Goal: Task Accomplishment & Management: Use online tool/utility

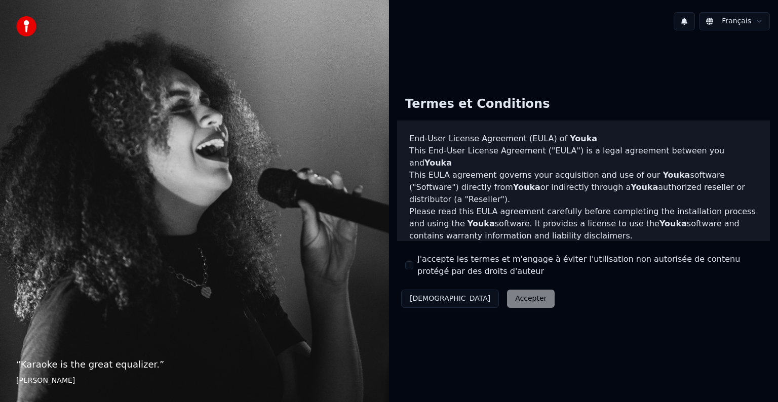
click at [468, 294] on div "Décliner Accepter" at bounding box center [478, 299] width 162 height 26
click at [471, 300] on div "Décliner Accepter" at bounding box center [478, 299] width 162 height 26
click at [409, 265] on button "J'accepte les termes et m'engage à éviter l'utilisation non autorisée de conten…" at bounding box center [409, 265] width 8 height 8
click at [507, 302] on button "Accepter" at bounding box center [531, 299] width 48 height 18
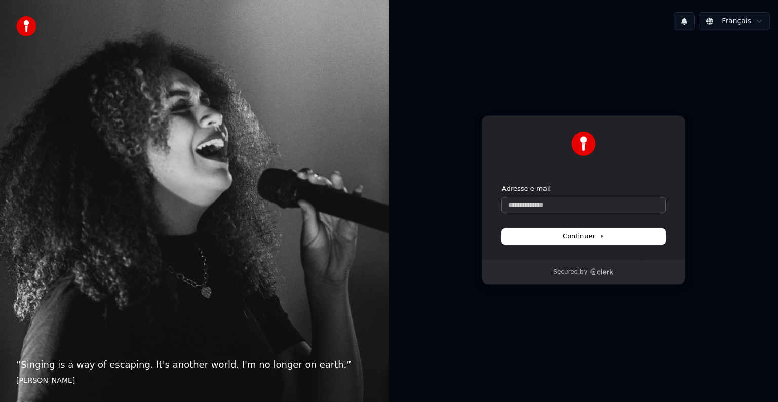
click at [519, 206] on input "Adresse e-mail" at bounding box center [583, 205] width 163 height 15
click at [576, 234] on span "Continuer" at bounding box center [584, 236] width 42 height 9
type input "**********"
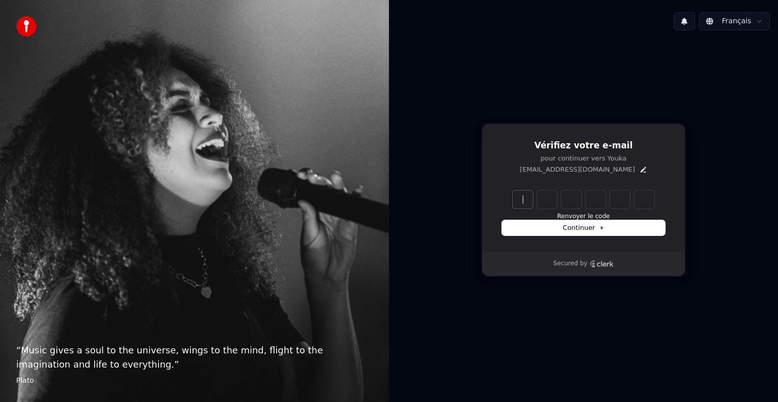
click at [520, 200] on input "Enter verification code" at bounding box center [594, 199] width 162 height 18
type input "******"
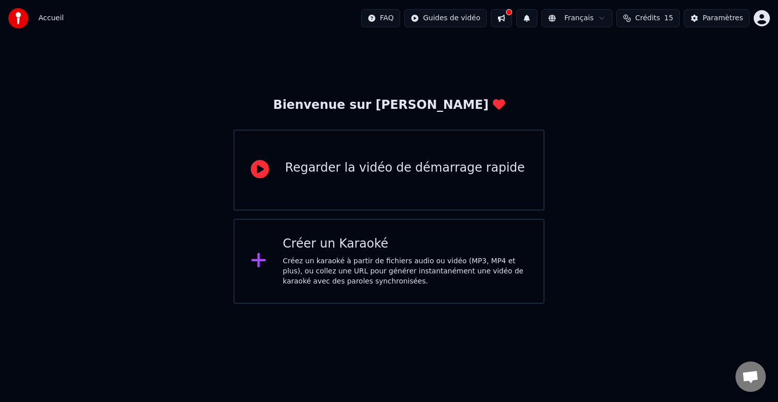
click at [305, 256] on div "Créez un karaoké à partir de fichiers audio ou vidéo (MP3, MP4 et plus), ou col…" at bounding box center [405, 271] width 245 height 30
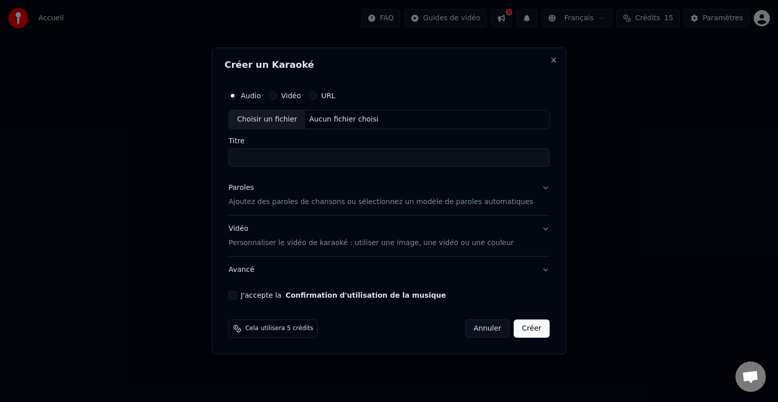
click at [290, 124] on div "Choisir un fichier" at bounding box center [267, 119] width 76 height 18
type input "**********"
click at [327, 202] on p "Ajoutez des paroles de chansons ou sélectionnez un modèle de paroles automatiqu…" at bounding box center [380, 202] width 305 height 10
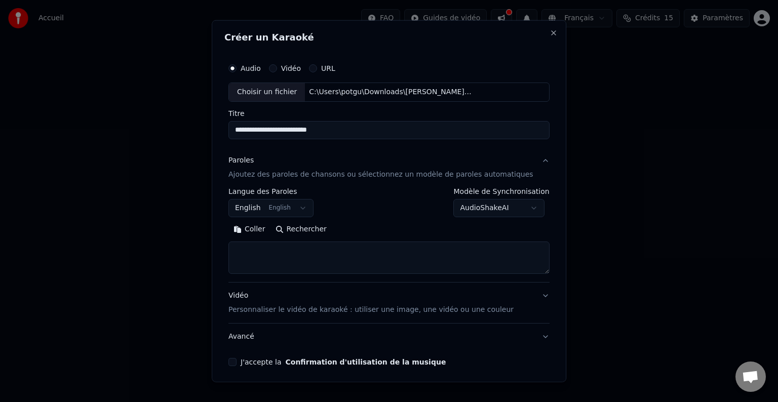
click at [277, 253] on textarea at bounding box center [388, 258] width 321 height 32
click at [308, 209] on button "English English" at bounding box center [270, 208] width 85 height 18
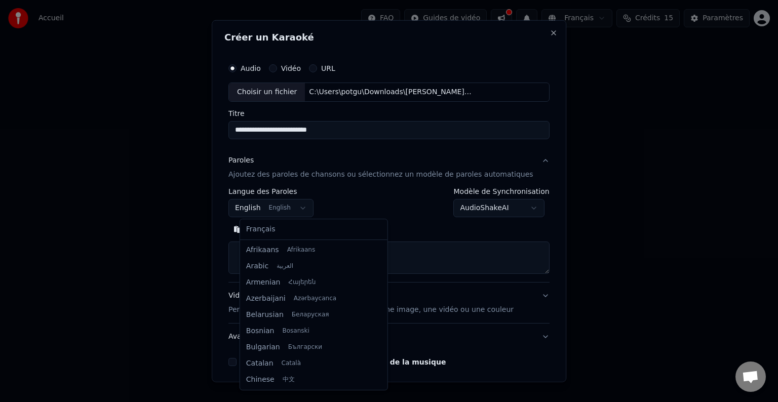
scroll to position [81, 0]
select select "**"
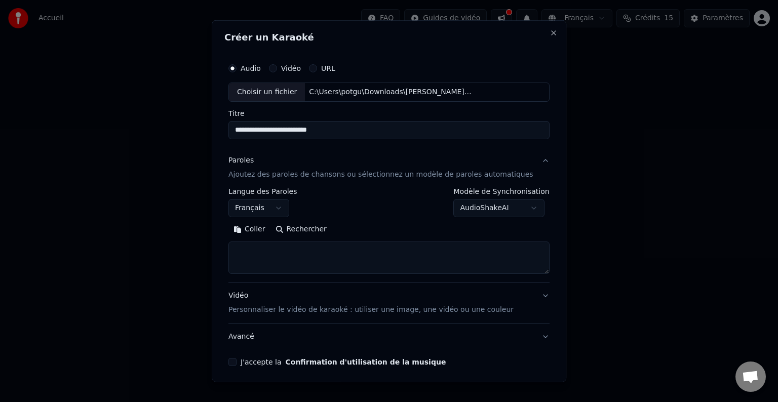
click at [262, 247] on textarea at bounding box center [388, 258] width 321 height 32
paste textarea "**********"
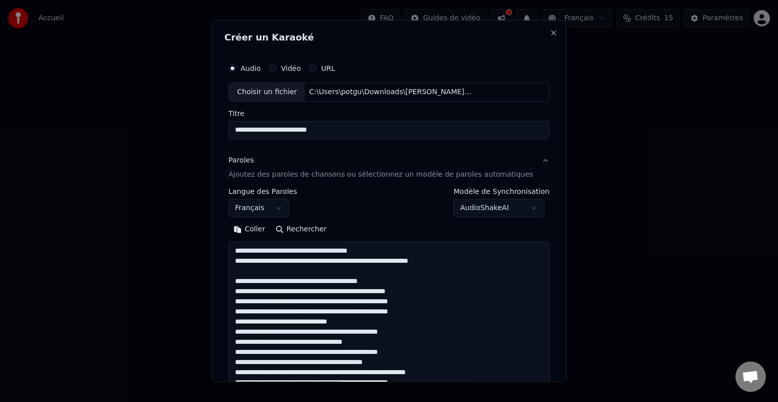
scroll to position [255, 0]
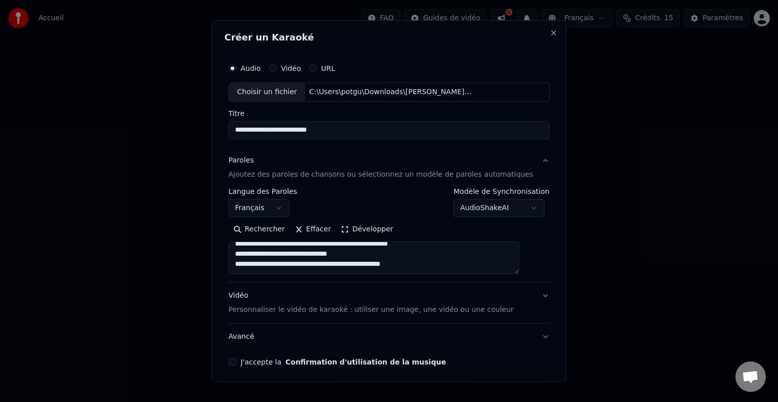
type textarea "**********"
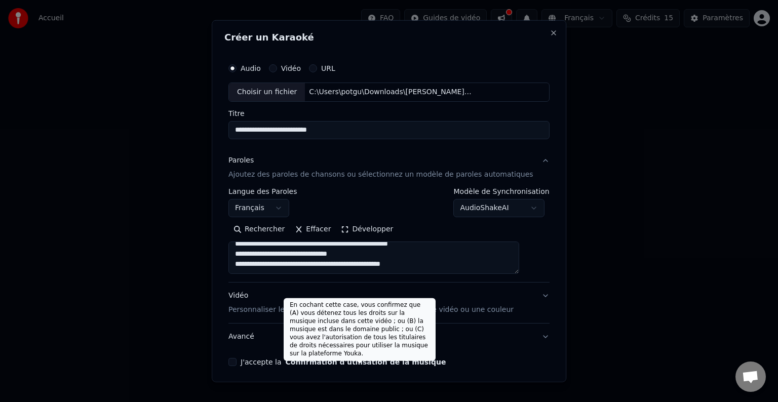
click at [305, 361] on button "Confirmation d'utilisation de la musique" at bounding box center [366, 362] width 161 height 7
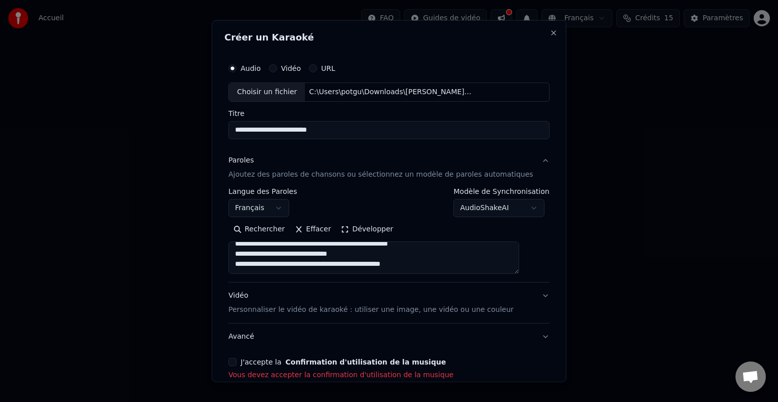
click at [237, 360] on button "J'accepte la Confirmation d'utilisation de la musique" at bounding box center [232, 362] width 8 height 8
click at [468, 312] on p "Personnaliser le vidéo de karaoké : utiliser une image, une vidéo ou une couleur" at bounding box center [370, 310] width 285 height 10
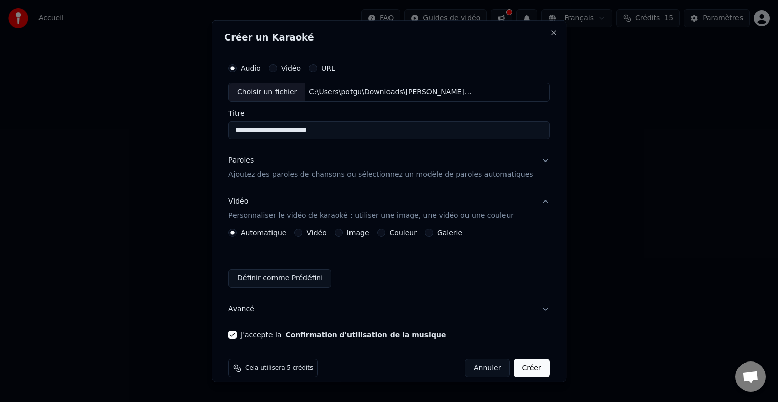
click at [303, 232] on button "Vidéo" at bounding box center [299, 233] width 8 height 8
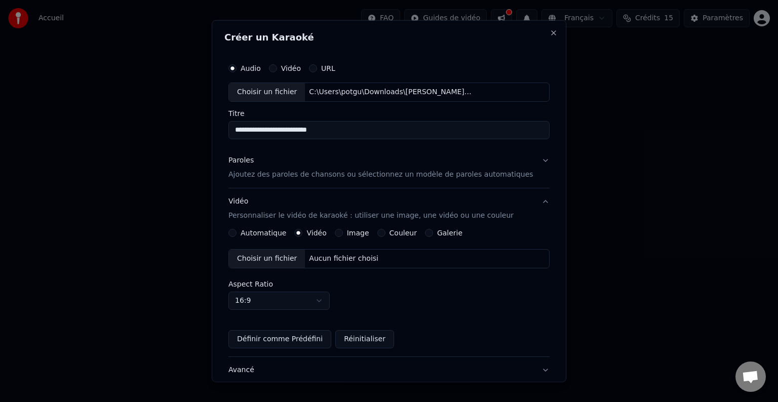
click at [343, 232] on button "Image" at bounding box center [339, 233] width 8 height 8
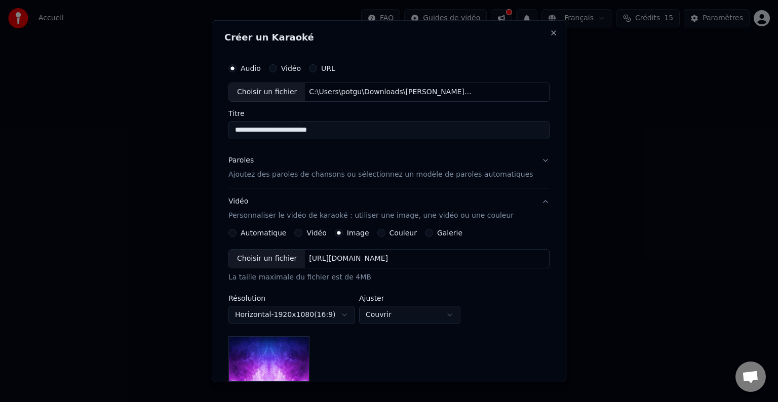
click at [286, 258] on div "Choisir un fichier" at bounding box center [267, 259] width 76 height 18
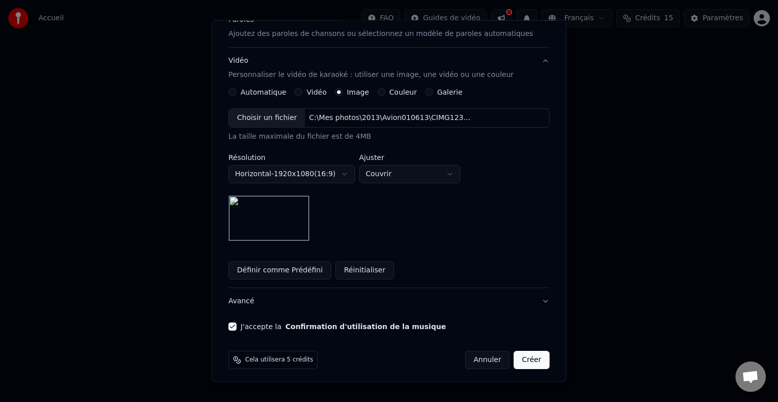
scroll to position [144, 0]
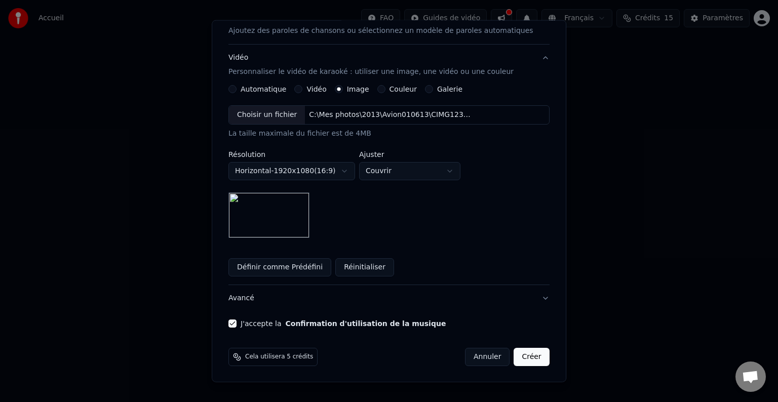
click at [514, 356] on button "Créer" at bounding box center [531, 357] width 35 height 18
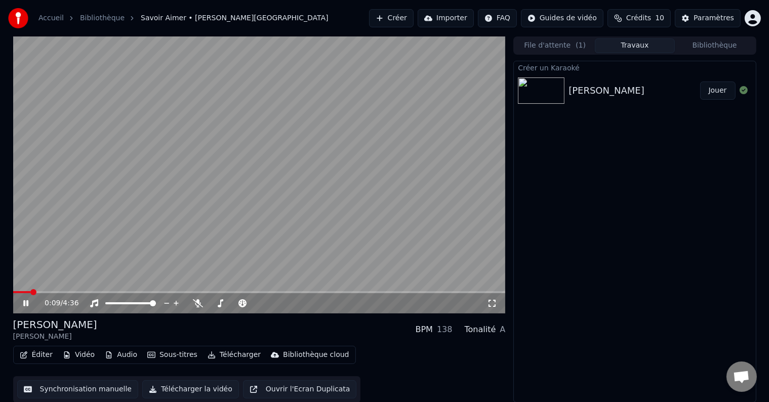
click at [494, 300] on icon at bounding box center [492, 303] width 7 height 7
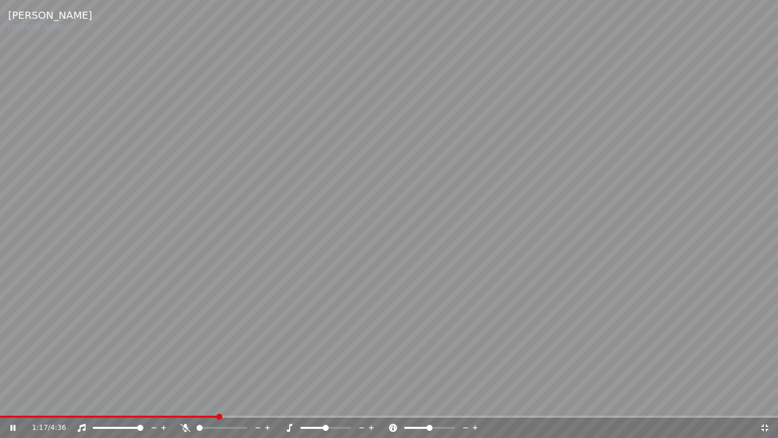
click at [184, 402] on icon at bounding box center [185, 427] width 10 height 8
click at [184, 402] on icon at bounding box center [186, 427] width 6 height 8
click at [182, 402] on icon at bounding box center [185, 427] width 10 height 8
click at [62, 402] on span at bounding box center [31, 416] width 62 height 2
click at [31, 402] on video at bounding box center [389, 219] width 778 height 438
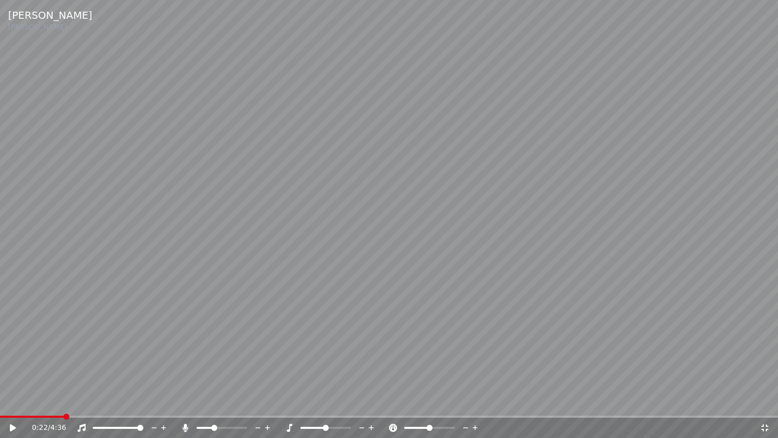
click at [22, 402] on span at bounding box center [32, 416] width 64 height 2
click at [14, 402] on icon at bounding box center [13, 427] width 6 height 7
click at [59, 402] on span at bounding box center [29, 416] width 59 height 2
click at [54, 402] on video at bounding box center [389, 219] width 778 height 438
click at [45, 402] on span at bounding box center [22, 416] width 45 height 2
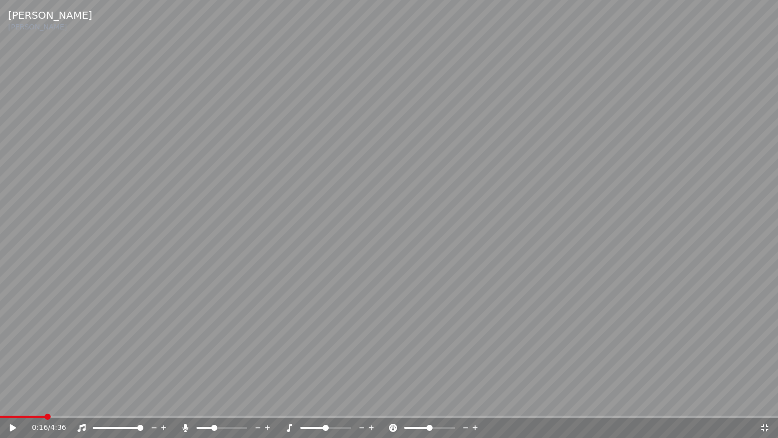
click at [62, 402] on video at bounding box center [389, 219] width 778 height 438
click at [63, 402] on video at bounding box center [389, 219] width 778 height 438
click at [68, 402] on span at bounding box center [389, 416] width 778 height 2
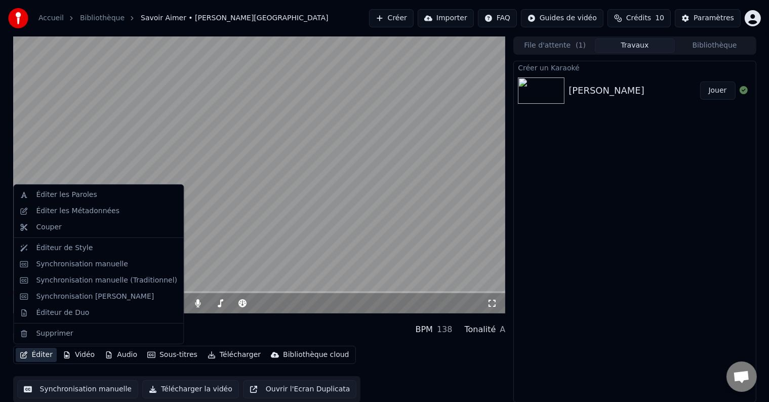
click at [44, 357] on button "Éditer" at bounding box center [36, 355] width 41 height 14
click at [61, 190] on div "Éditer les Paroles" at bounding box center [66, 195] width 61 height 10
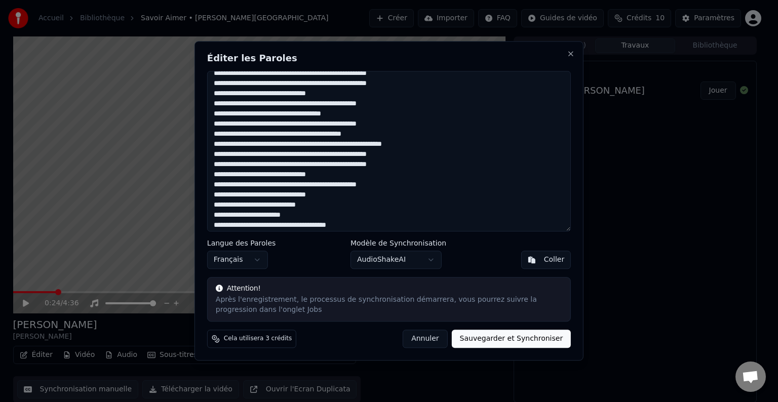
scroll to position [101, 0]
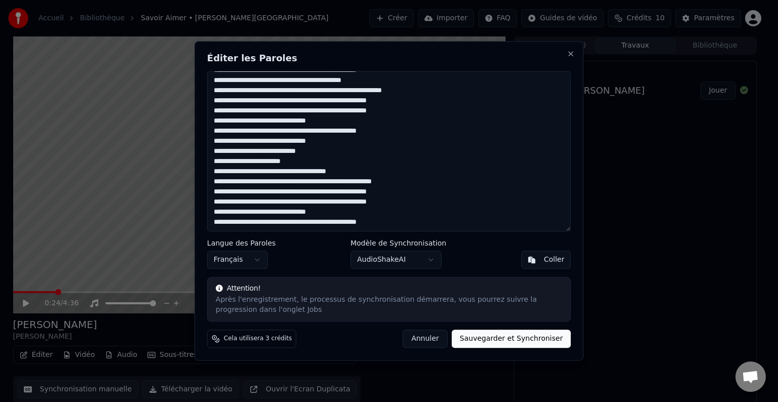
drag, startPoint x: 213, startPoint y: 82, endPoint x: 474, endPoint y: 253, distance: 312.7
click at [474, 253] on div "Éditer les Paroles Langue des Paroles Français Modèle de Synchronisation AudioS…" at bounding box center [388, 201] width 389 height 320
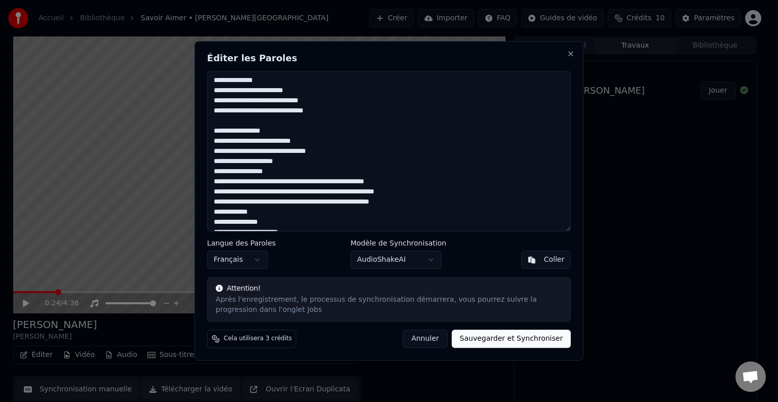
scroll to position [279, 0]
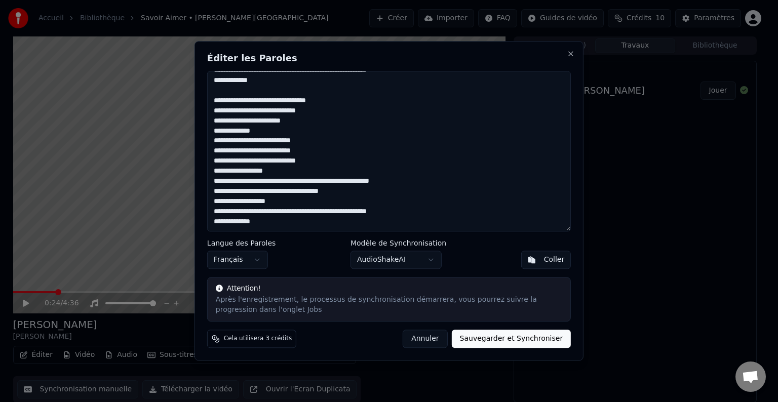
click at [230, 88] on textarea at bounding box center [389, 151] width 364 height 161
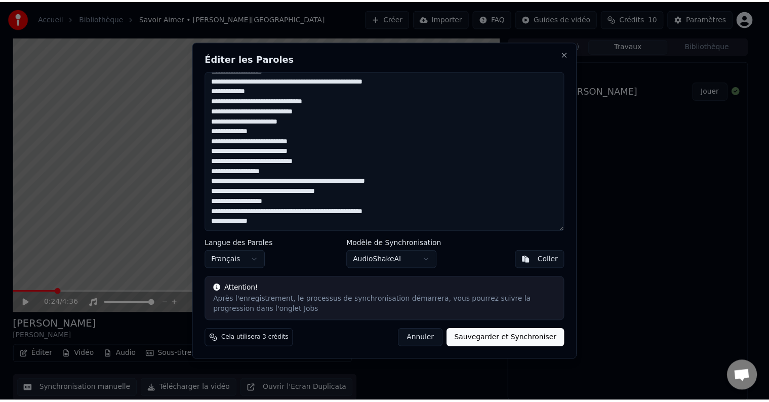
scroll to position [273, 0]
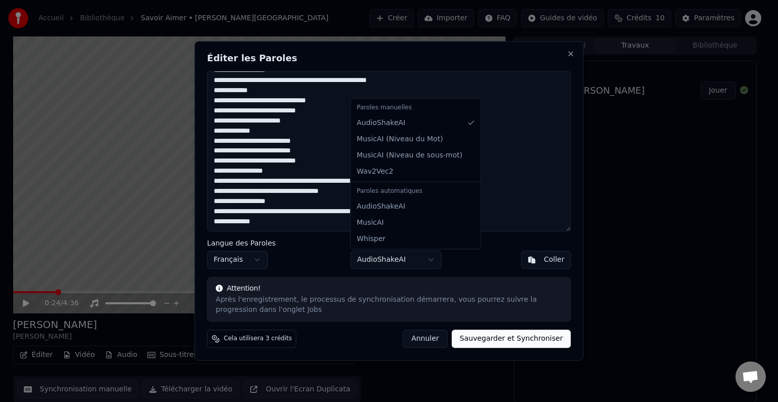
click at [432, 259] on body "Accueil Bibliothèque Savoir [PERSON_NAME] Créer Importer FAQ Guides de vidéo Cr…" at bounding box center [384, 201] width 769 height 402
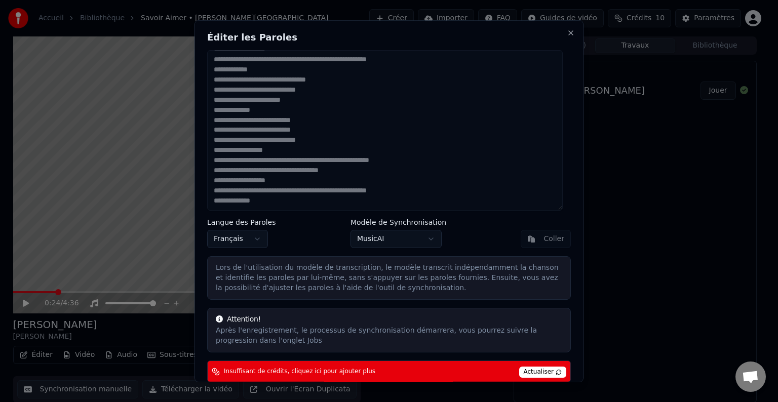
click at [420, 237] on body "Accueil Bibliothèque Savoir [PERSON_NAME] Créer Importer FAQ Guides de vidéo Cr…" at bounding box center [384, 201] width 769 height 402
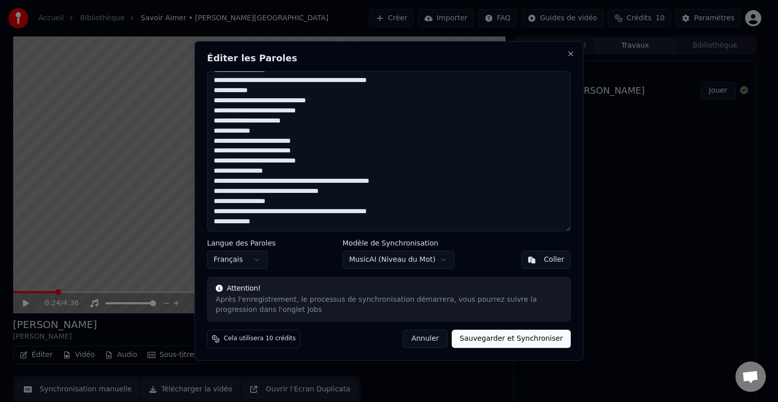
click at [436, 258] on button "MusicAI ( Niveau du Mot )" at bounding box center [397, 260] width 111 height 18
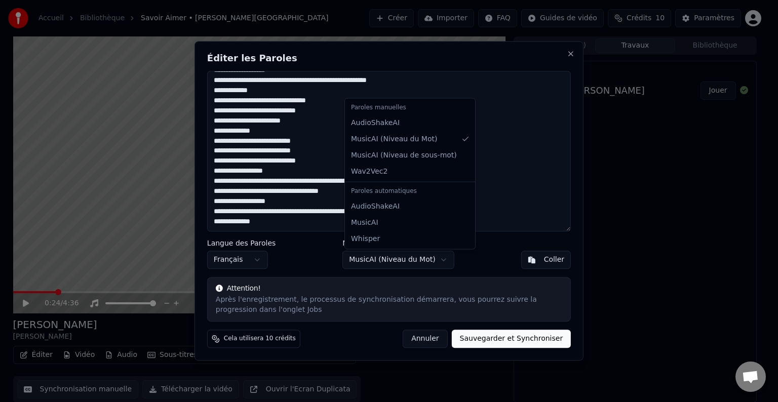
click at [385, 107] on div "Paroles manuelles" at bounding box center [410, 108] width 126 height 14
click at [296, 254] on body "Accueil Bibliothèque Savoir [PERSON_NAME] Créer Importer FAQ Guides de vidéo Cr…" at bounding box center [384, 201] width 769 height 402
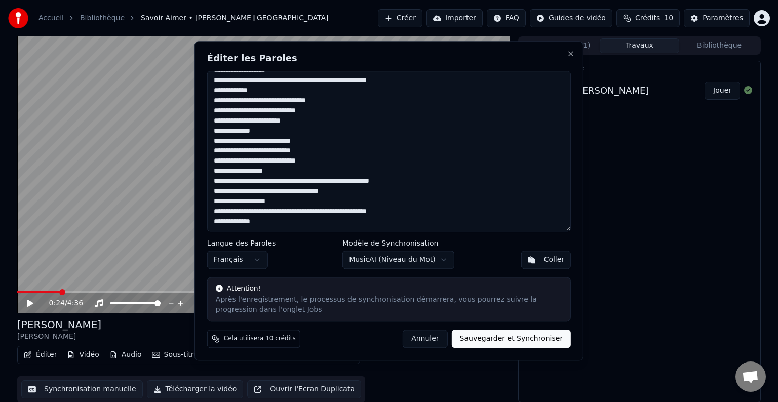
type textarea "**********"
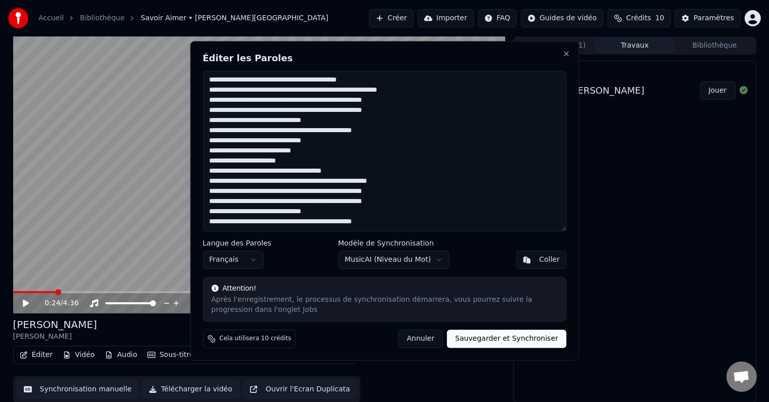
scroll to position [101, 0]
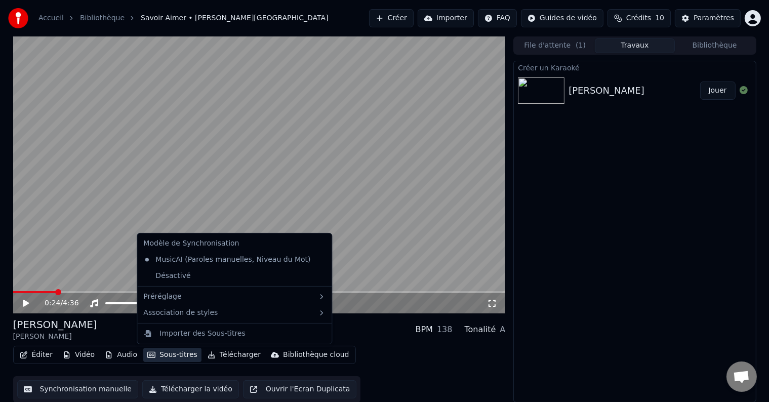
click at [174, 355] on button "Sous-titres" at bounding box center [172, 355] width 58 height 14
click at [368, 303] on div "0:24 / 4:36" at bounding box center [266, 303] width 443 height 10
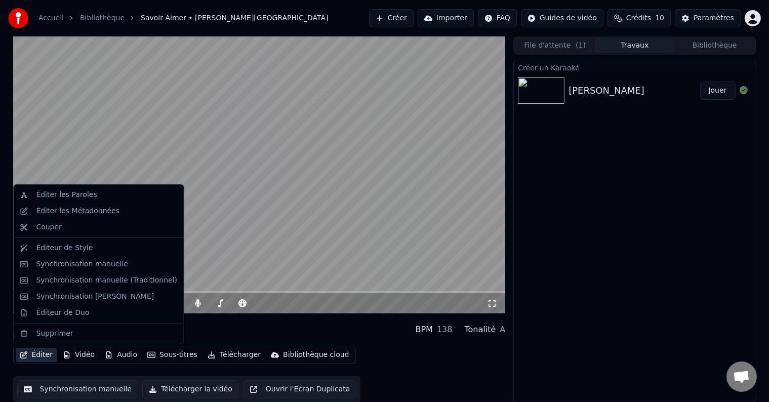
click at [37, 353] on button "Éditer" at bounding box center [36, 355] width 41 height 14
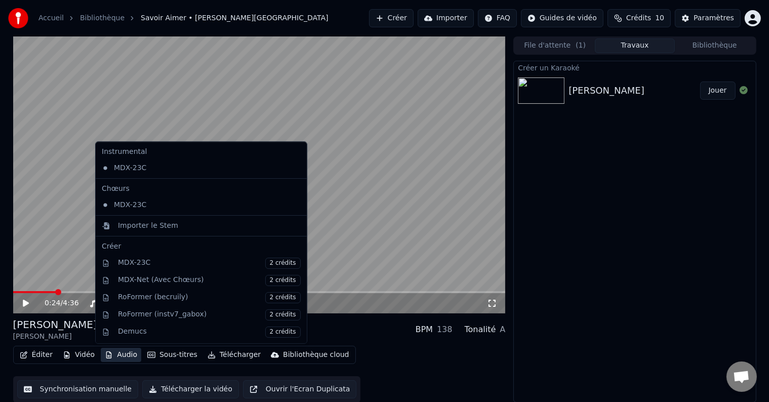
click at [100, 391] on button "Synchronisation manuelle" at bounding box center [78, 389] width 122 height 18
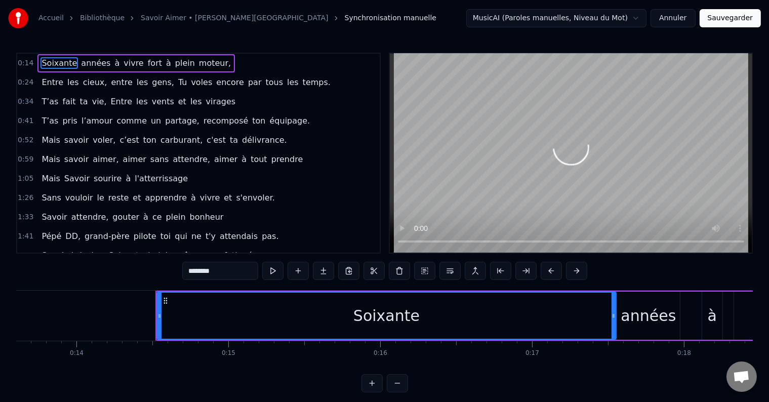
scroll to position [0, 2156]
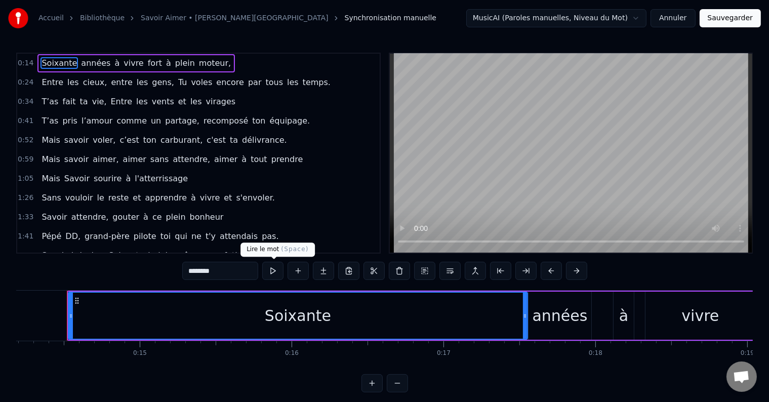
click at [273, 270] on button at bounding box center [272, 271] width 21 height 18
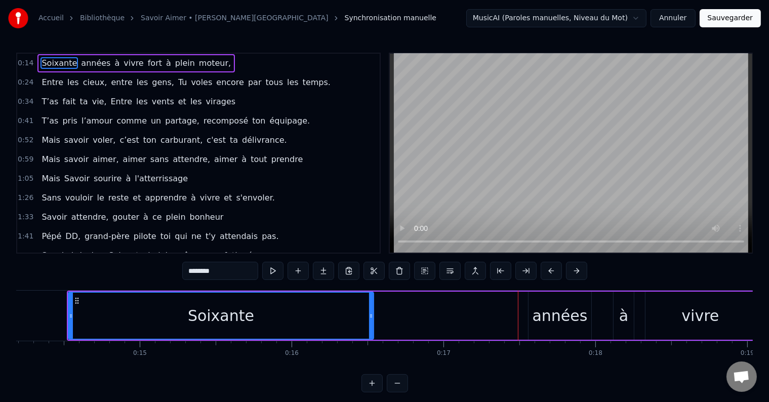
drag, startPoint x: 525, startPoint y: 318, endPoint x: 371, endPoint y: 328, distance: 154.3
click at [371, 328] on div at bounding box center [371, 316] width 4 height 46
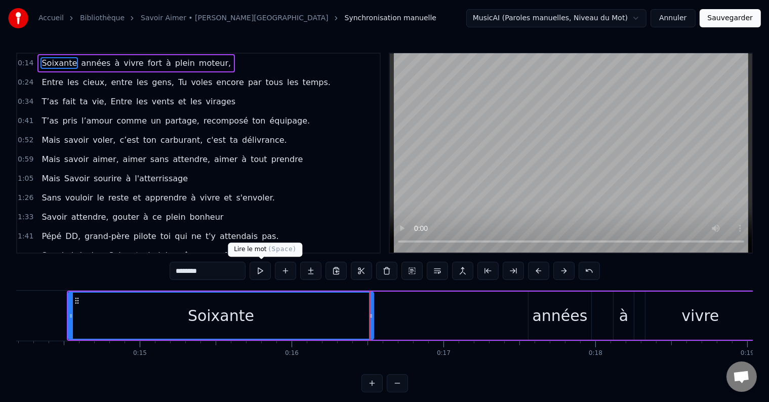
click at [260, 272] on button at bounding box center [260, 271] width 21 height 18
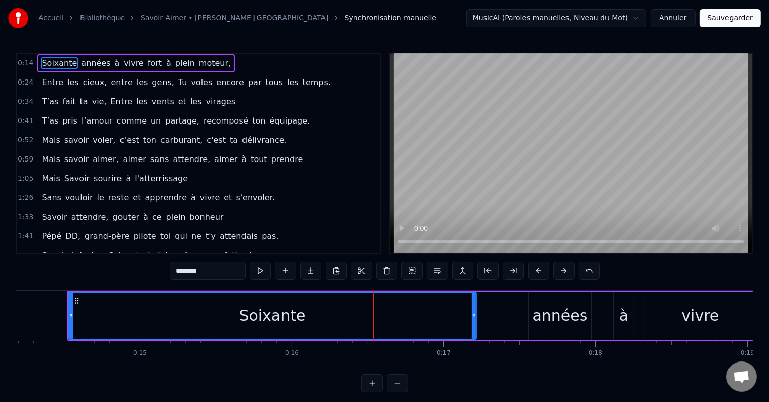
drag, startPoint x: 370, startPoint y: 312, endPoint x: 477, endPoint y: 307, distance: 106.5
click at [476, 307] on div at bounding box center [474, 316] width 4 height 46
click at [555, 320] on div "années" at bounding box center [560, 315] width 55 height 23
type input "******"
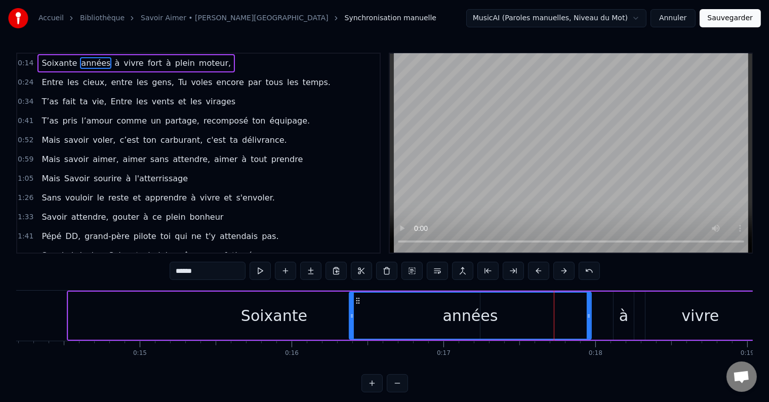
drag, startPoint x: 530, startPoint y: 319, endPoint x: 355, endPoint y: 334, distance: 176.4
click at [354, 334] on div at bounding box center [352, 316] width 4 height 46
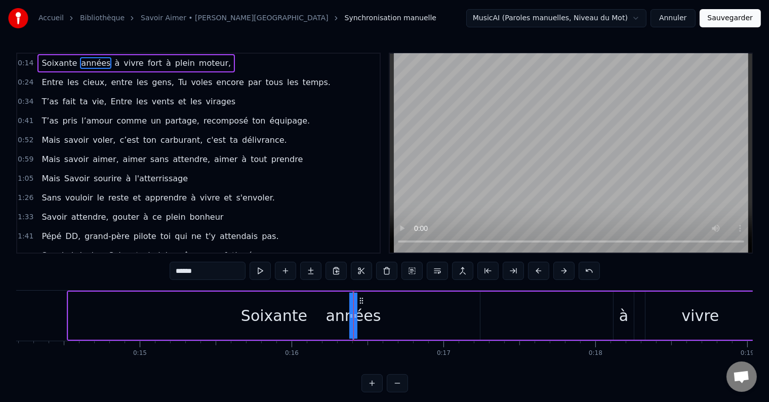
drag, startPoint x: 590, startPoint y: 318, endPoint x: 337, endPoint y: 324, distance: 252.8
click at [354, 324] on div "années" at bounding box center [354, 316] width 0 height 46
drag, startPoint x: 335, startPoint y: 321, endPoint x: 322, endPoint y: 317, distance: 14.3
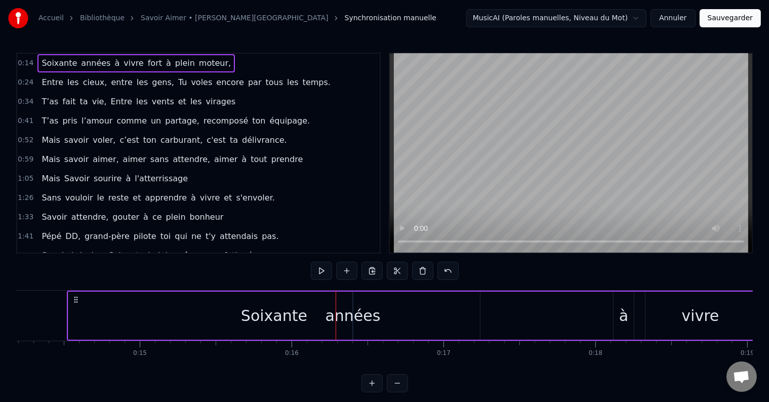
click at [225, 304] on div "Soixante" at bounding box center [274, 316] width 412 height 48
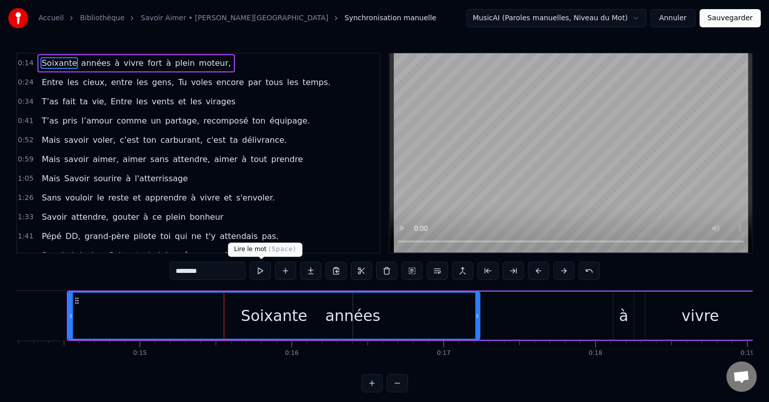
click at [259, 271] on button at bounding box center [260, 271] width 21 height 18
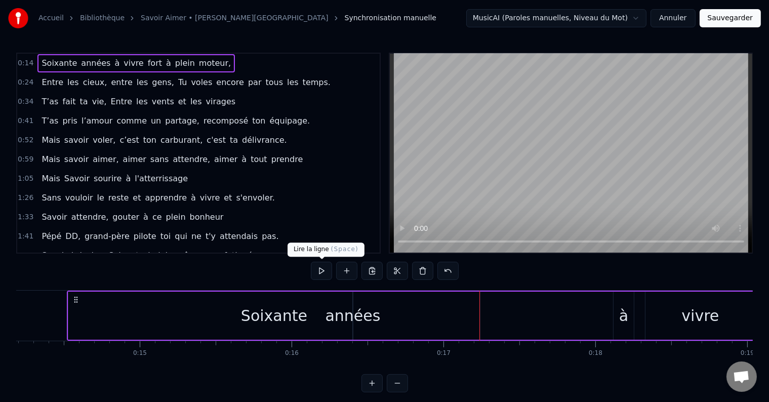
click at [322, 276] on button at bounding box center [321, 271] width 21 height 18
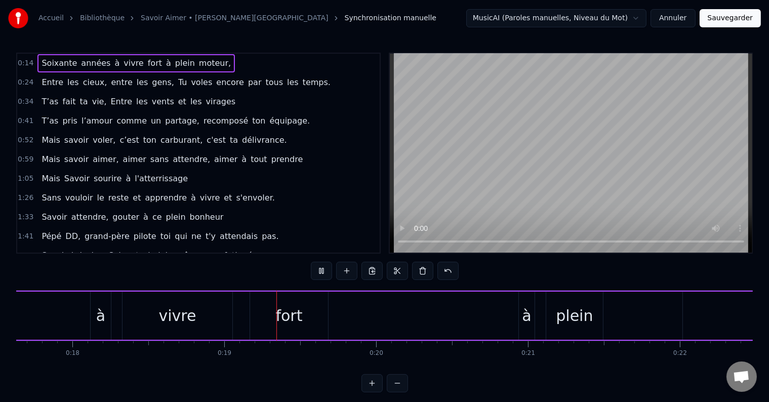
scroll to position [0, 2795]
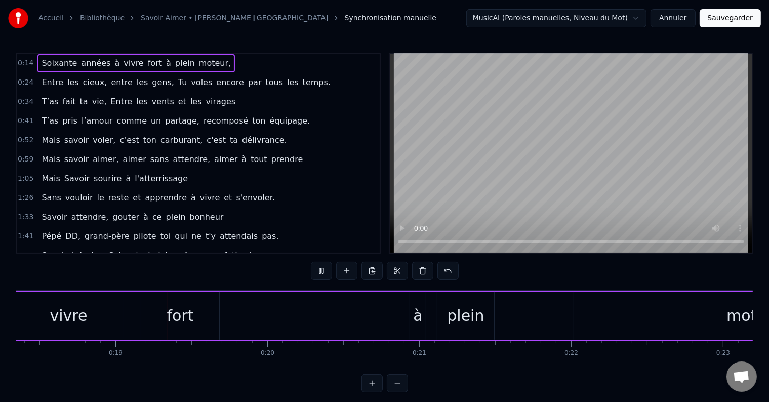
click at [322, 276] on button at bounding box center [321, 271] width 21 height 18
drag, startPoint x: 411, startPoint y: 318, endPoint x: 391, endPoint y: 317, distance: 20.3
click at [391, 317] on div "Soixante années à vivre fort à plein moteur," at bounding box center [181, 316] width 1506 height 50
click at [413, 315] on div "à" at bounding box center [410, 315] width 9 height 23
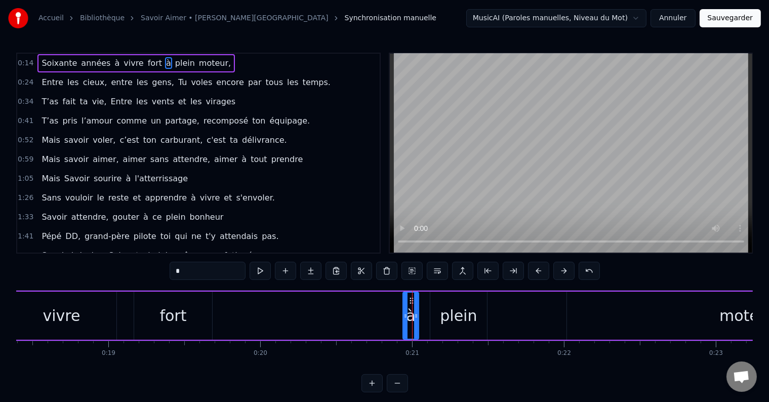
drag, startPoint x: 410, startPoint y: 314, endPoint x: 366, endPoint y: 312, distance: 44.1
click at [366, 312] on div "Soixante années à vivre fort à plein moteur," at bounding box center [181, 316] width 1506 height 50
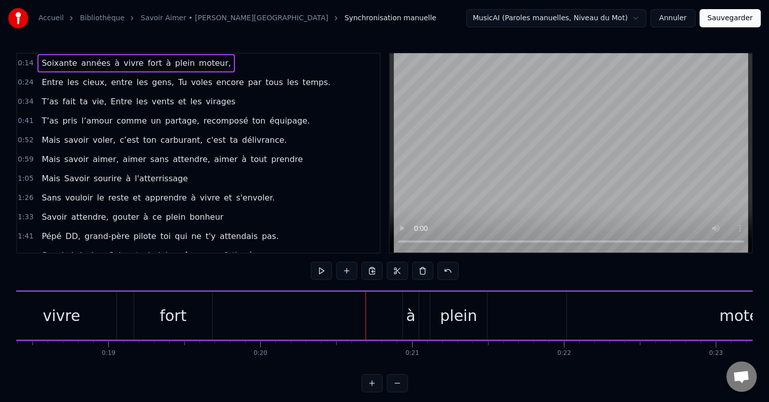
drag, startPoint x: 406, startPoint y: 296, endPoint x: 321, endPoint y: 307, distance: 85.7
click at [321, 307] on div "Soixante années à vivre fort à plein moteur," at bounding box center [181, 316] width 1506 height 50
click at [373, 389] on button at bounding box center [372, 383] width 21 height 18
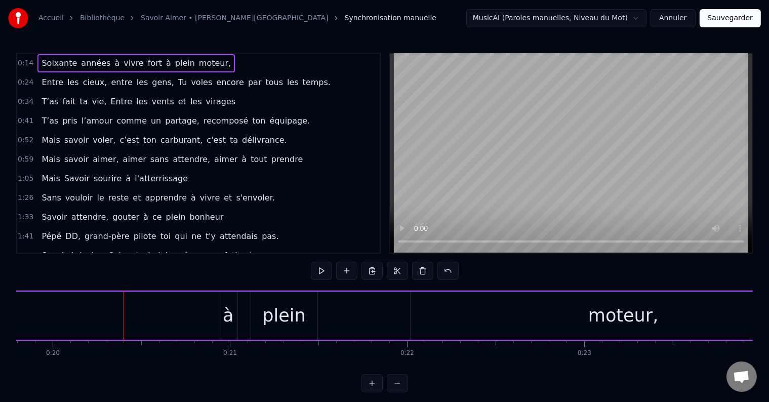
scroll to position [0, 3566]
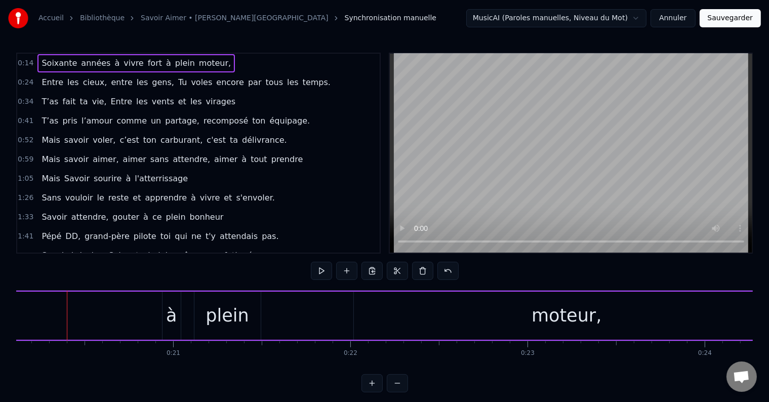
click at [391, 393] on button at bounding box center [397, 383] width 21 height 18
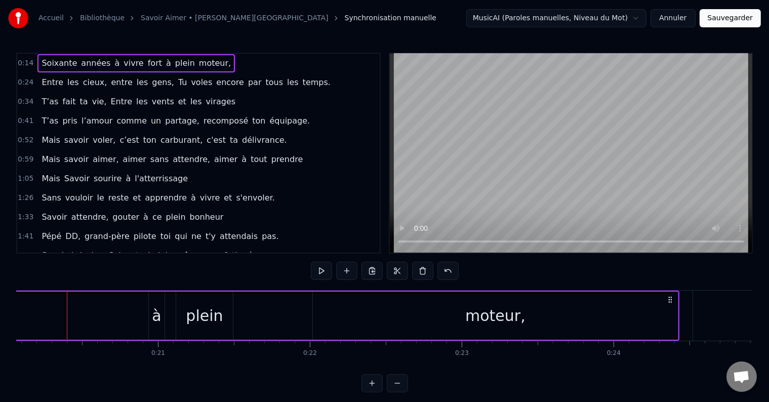
click at [391, 393] on button at bounding box center [397, 383] width 21 height 18
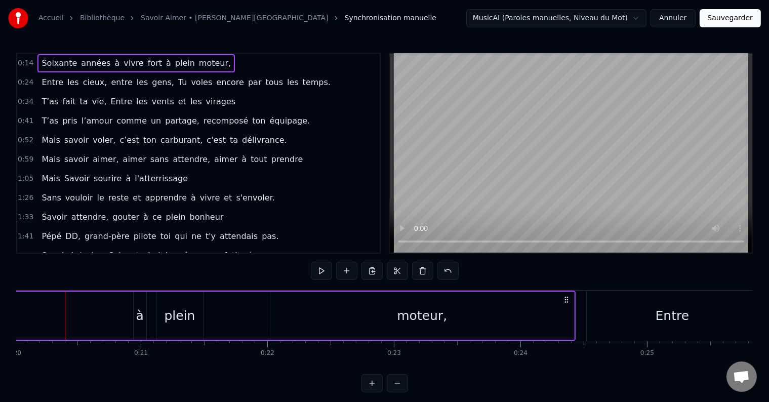
scroll to position [0, 2532]
click at [538, 257] on div "0:14 Soixante années à vivre fort à plein moteur, 0:24 Entre les cieux, entre l…" at bounding box center [384, 223] width 737 height 340
click at [683, 18] on button "Annuler" at bounding box center [673, 18] width 45 height 18
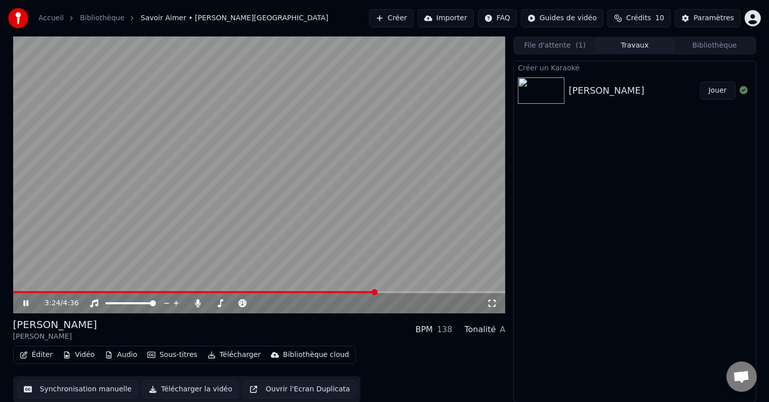
click at [376, 292] on span at bounding box center [259, 292] width 493 height 2
click at [424, 294] on div "3:35 / 4:36" at bounding box center [259, 303] width 493 height 20
click at [167, 292] on span at bounding box center [210, 292] width 394 height 2
click at [51, 17] on link "Accueil" at bounding box center [50, 18] width 25 height 10
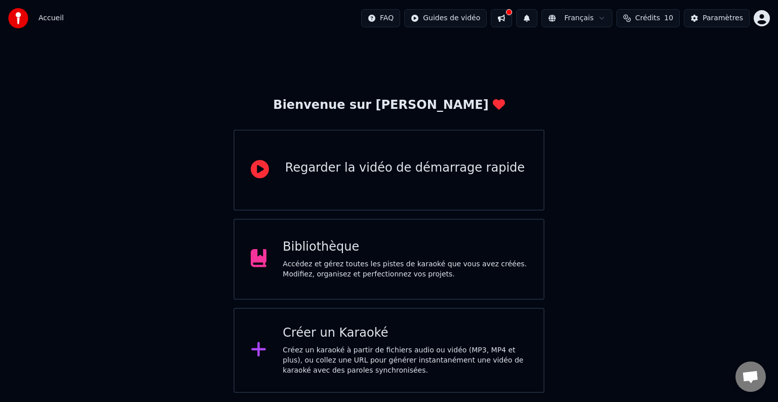
click at [314, 247] on div "Bibliothèque" at bounding box center [405, 247] width 245 height 16
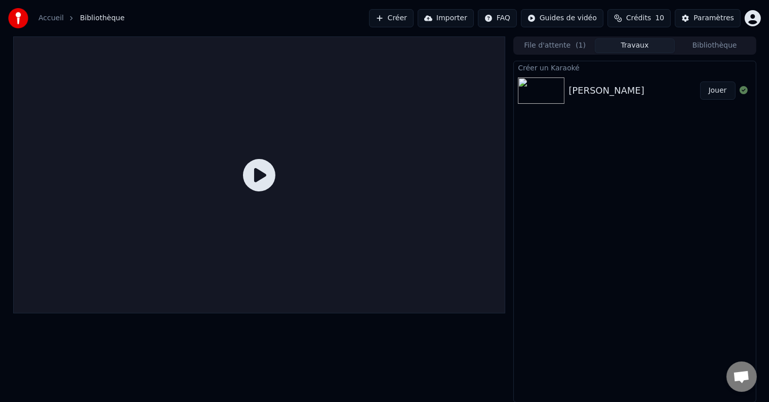
click at [586, 89] on div "[PERSON_NAME]" at bounding box center [607, 91] width 76 height 14
click at [552, 81] on img at bounding box center [541, 90] width 47 height 26
click at [261, 176] on icon at bounding box center [259, 175] width 32 height 32
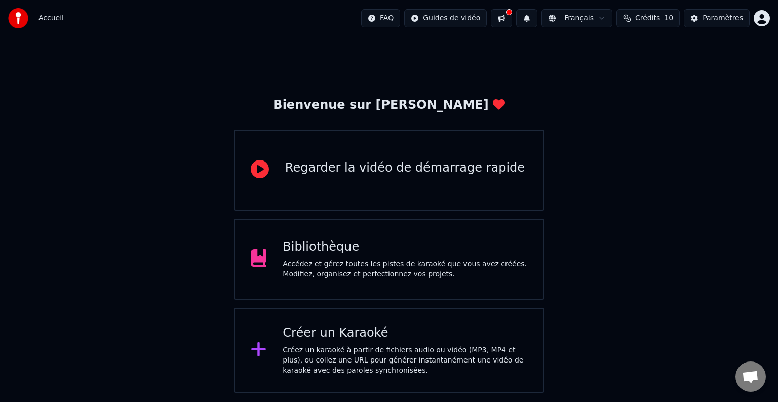
click at [316, 342] on div "Créer un Karaoké Créez un karaoké à partir de fichiers audio ou vidéo (MP3, MP4…" at bounding box center [405, 350] width 245 height 51
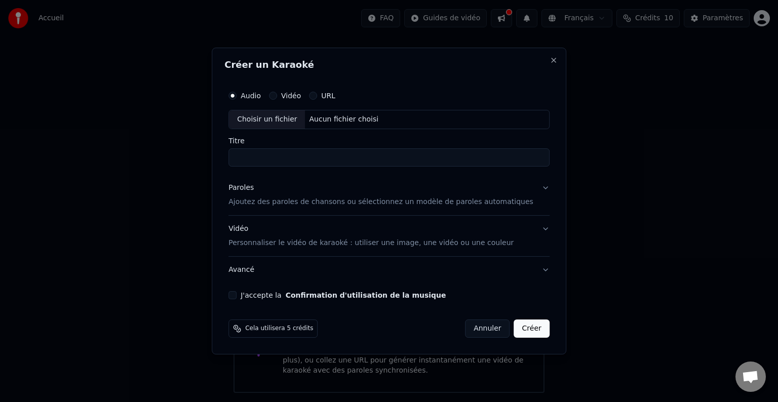
click at [284, 149] on input "Titre" at bounding box center [388, 157] width 321 height 18
click at [286, 117] on div "Choisir un fichier" at bounding box center [267, 119] width 76 height 18
type input "**********"
click at [271, 201] on p "Ajoutez des paroles de chansons ou sélectionnez un modèle de paroles automatiqu…" at bounding box center [380, 202] width 305 height 10
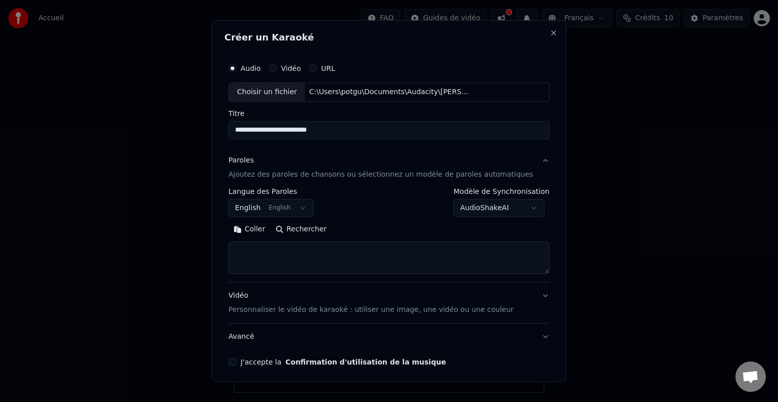
click at [257, 244] on textarea at bounding box center [388, 258] width 321 height 32
paste textarea "**********"
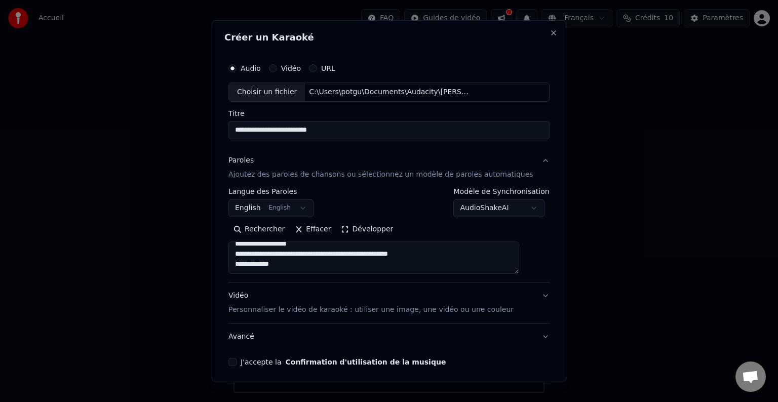
scroll to position [401, 0]
type textarea "**********"
click at [324, 310] on p "Personnaliser le vidéo de karaoké : utiliser une image, une vidéo ou une couleur" at bounding box center [370, 310] width 285 height 10
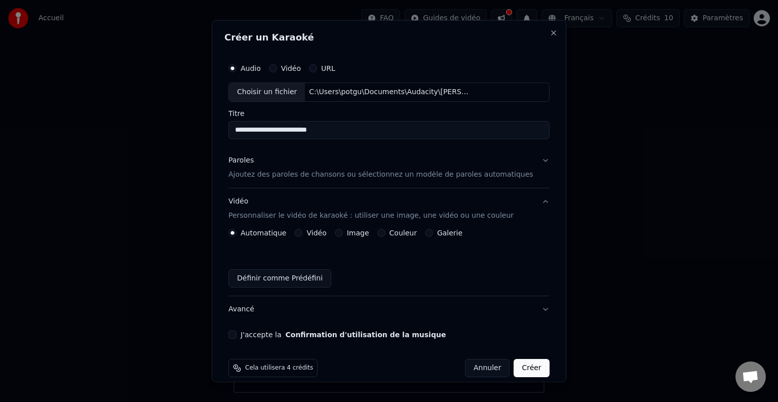
click at [343, 232] on button "Image" at bounding box center [339, 233] width 8 height 8
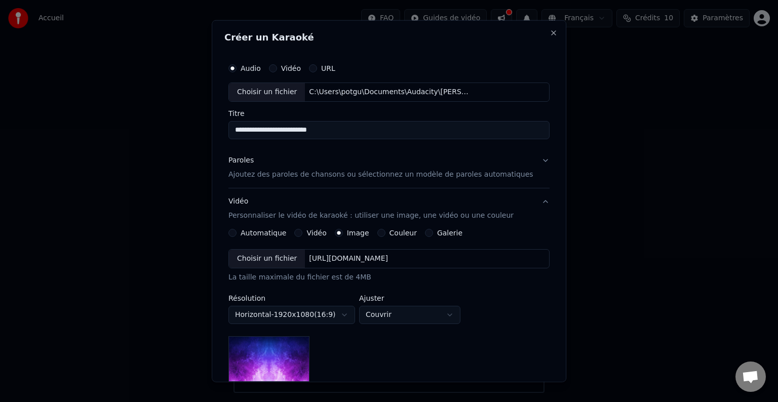
click at [289, 257] on div "Choisir un fichier" at bounding box center [267, 259] width 76 height 18
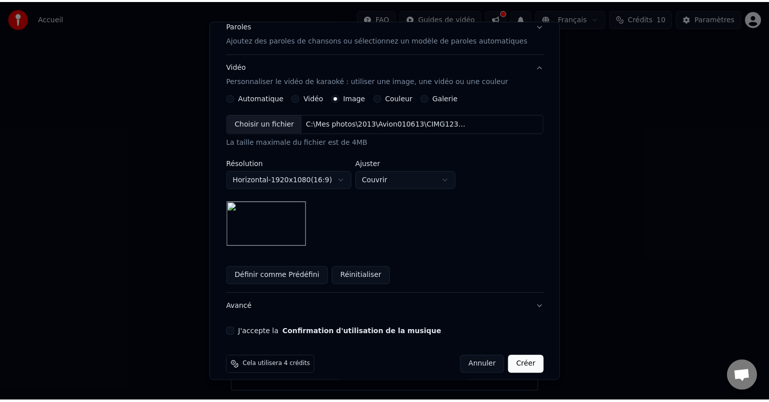
scroll to position [144, 0]
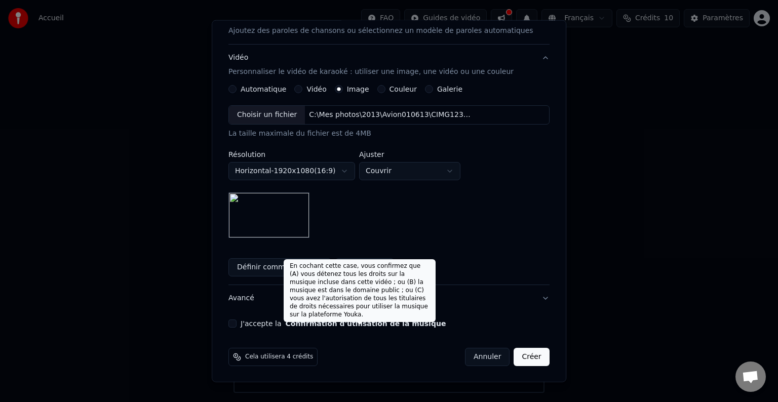
click at [381, 325] on button "Confirmation d'utilisation de la musique" at bounding box center [366, 323] width 161 height 7
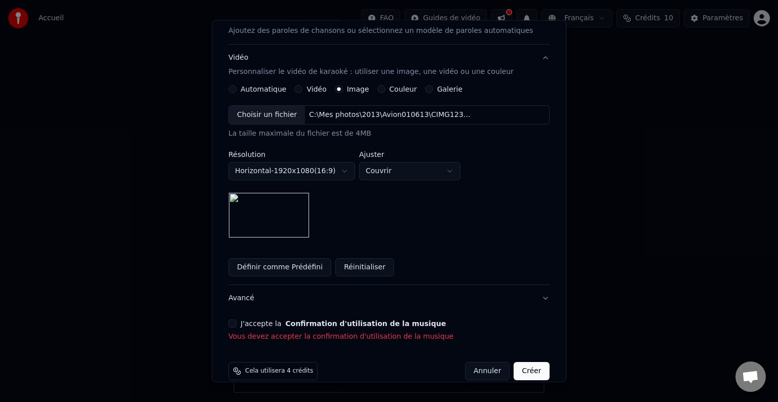
click at [237, 325] on button "J'accepte la Confirmation d'utilisation de la musique" at bounding box center [232, 324] width 8 height 8
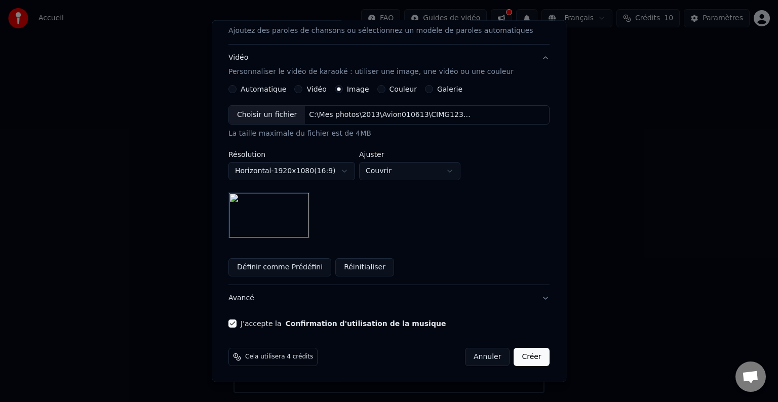
click at [514, 352] on button "Créer" at bounding box center [531, 357] width 35 height 18
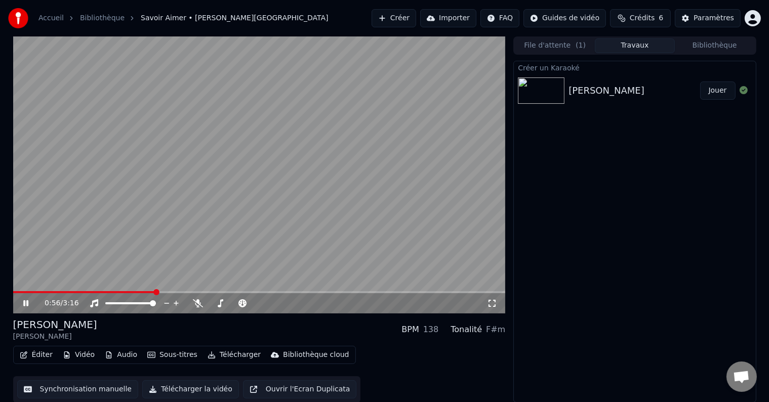
click at [150, 288] on video at bounding box center [259, 174] width 493 height 277
click at [102, 387] on button "Synchronisation manuelle" at bounding box center [78, 389] width 122 height 18
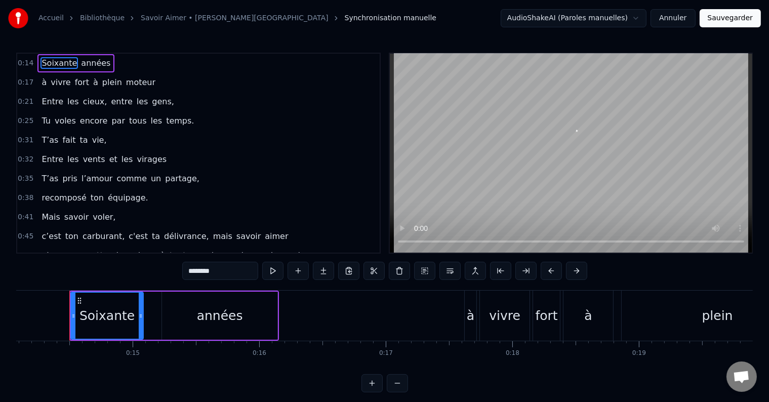
scroll to position [0, 1785]
click at [706, 318] on div "plein" at bounding box center [715, 315] width 31 height 19
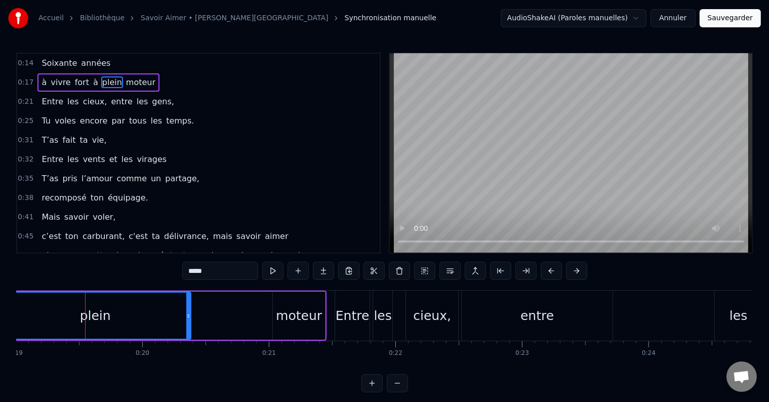
scroll to position [0, 2424]
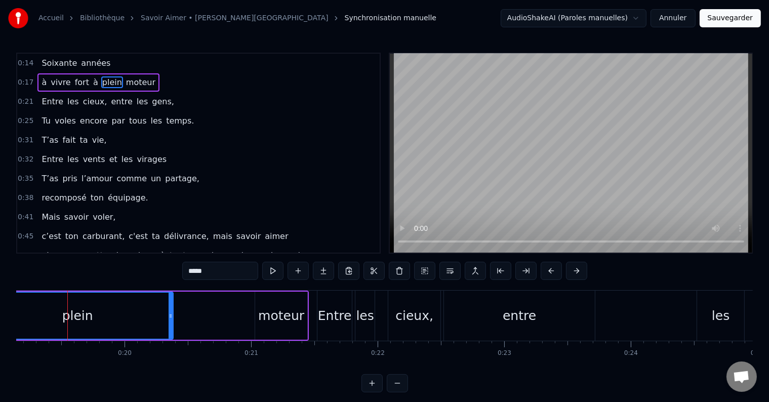
click at [78, 317] on div "plein" at bounding box center [77, 315] width 31 height 19
click at [63, 318] on div "plein" at bounding box center [77, 316] width 190 height 46
click at [71, 316] on div "plein" at bounding box center [82, 315] width 31 height 19
click at [401, 392] on button at bounding box center [397, 383] width 21 height 18
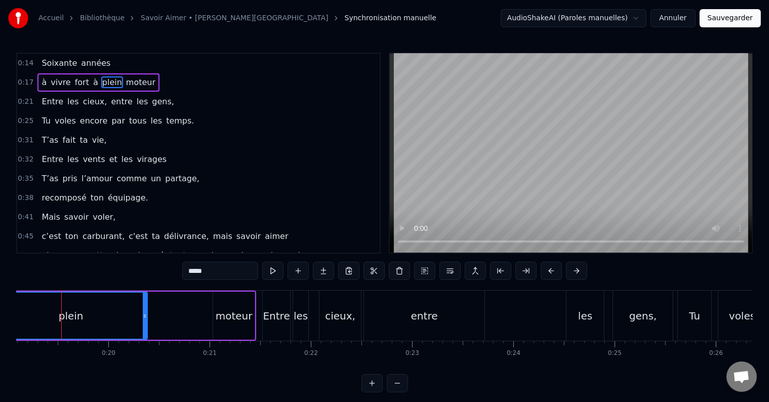
scroll to position [0, 1928]
click at [41, 82] on span "à" at bounding box center [44, 82] width 7 height 12
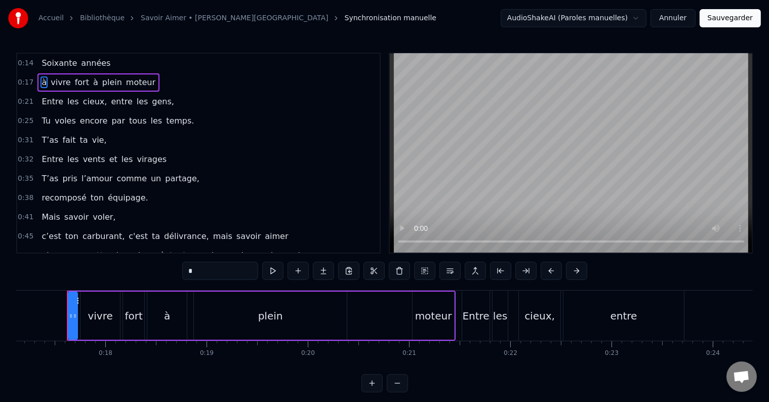
scroll to position [0, 1734]
click at [41, 82] on span "à" at bounding box center [44, 82] width 7 height 12
click at [53, 82] on span "vivre" at bounding box center [61, 82] width 22 height 12
click at [41, 83] on span "à" at bounding box center [44, 82] width 7 height 12
click at [74, 79] on span "fort" at bounding box center [82, 82] width 16 height 12
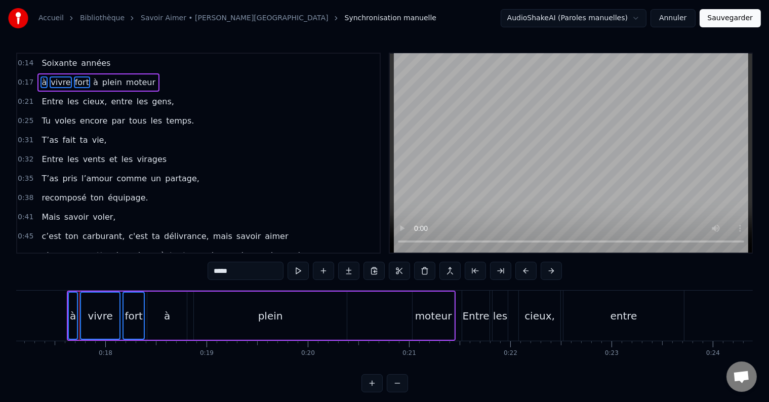
click at [92, 79] on span "à" at bounding box center [95, 82] width 7 height 12
click at [101, 79] on span "plein" at bounding box center [112, 82] width 22 height 12
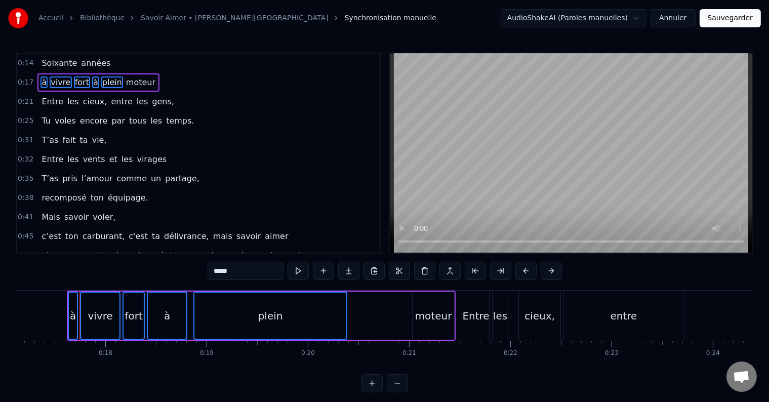
click at [125, 81] on span "moteur" at bounding box center [140, 82] width 31 height 12
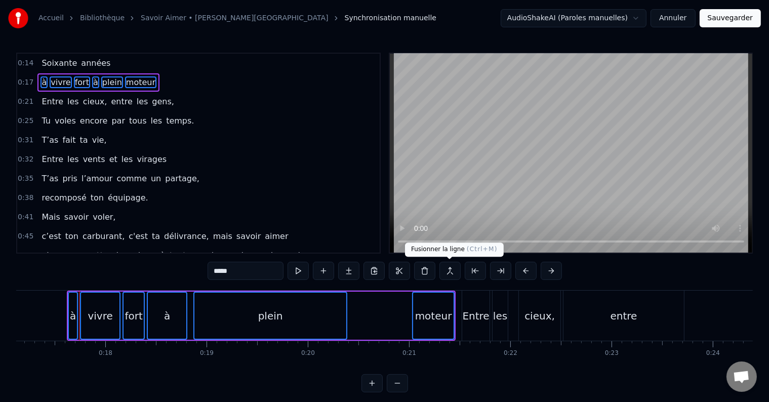
click at [448, 271] on button at bounding box center [450, 271] width 21 height 18
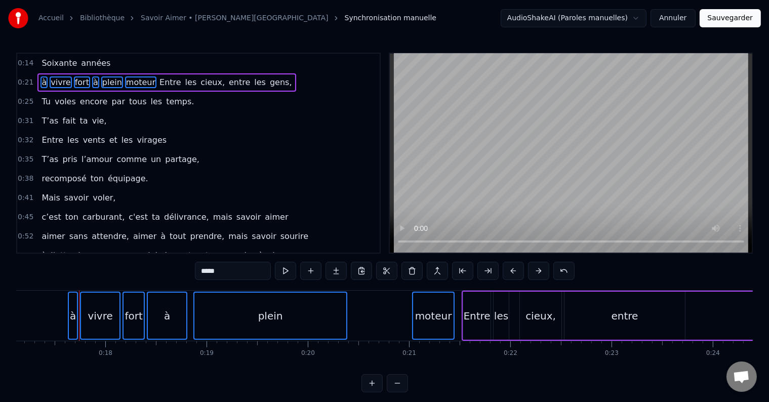
click at [74, 314] on div "à" at bounding box center [73, 315] width 6 height 15
type input "*"
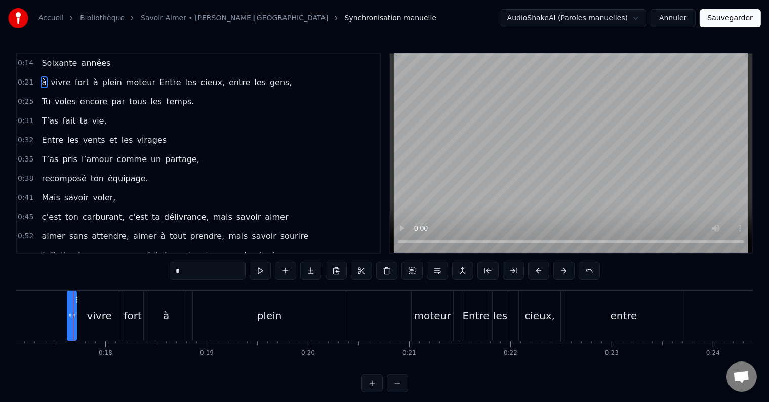
click at [677, 19] on button "Annuler" at bounding box center [673, 18] width 45 height 18
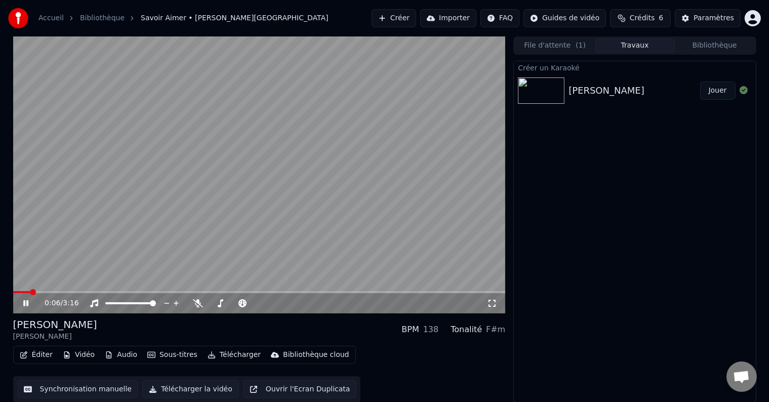
click at [25, 302] on icon at bounding box center [33, 303] width 24 height 8
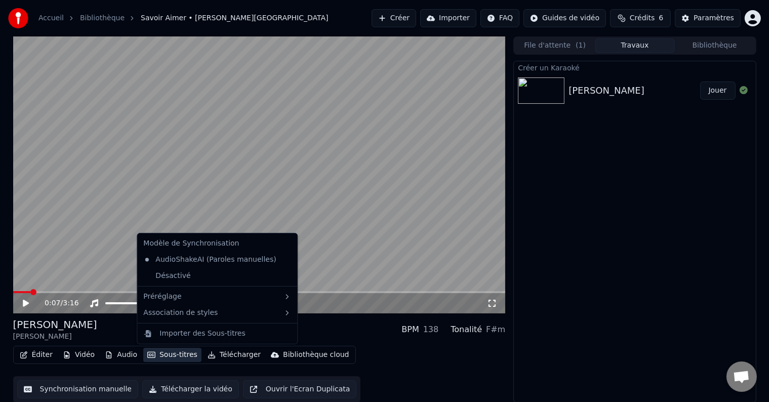
click at [162, 355] on button "Sous-titres" at bounding box center [172, 355] width 58 height 14
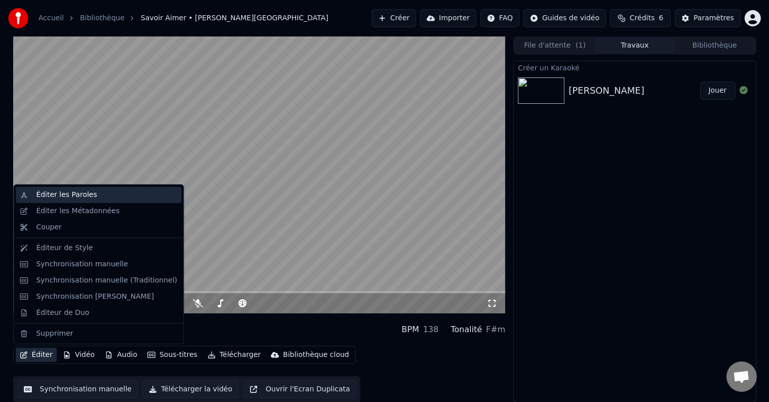
click at [59, 199] on div "Éditer les Paroles" at bounding box center [66, 195] width 61 height 10
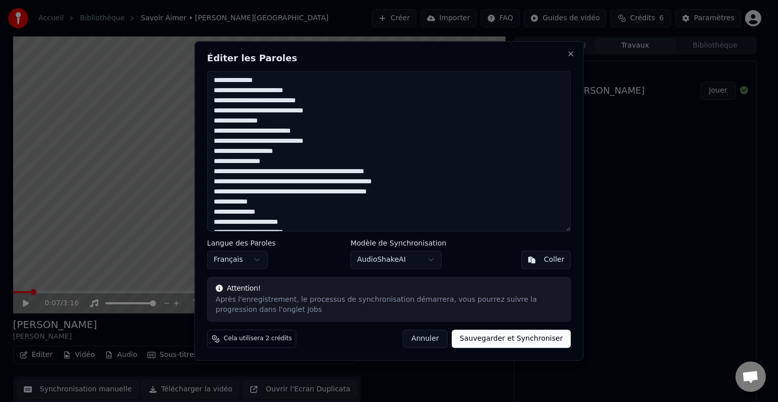
click at [401, 258] on body "Accueil Bibliothèque Savoir Aimer • Florent Pagny Créer Importer FAQ Guides de …" at bounding box center [384, 201] width 769 height 402
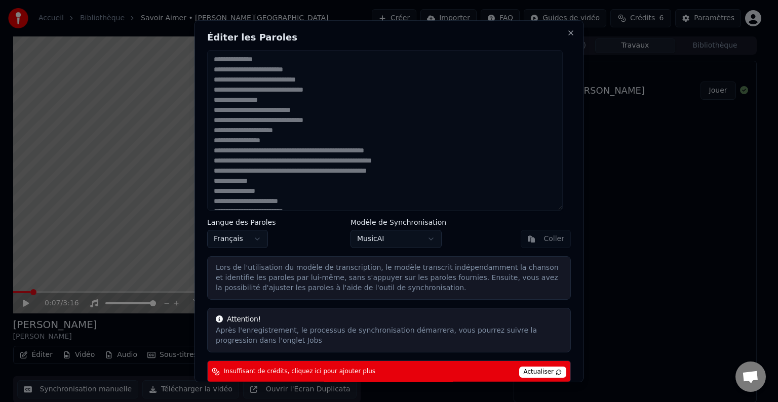
click at [382, 240] on body "Accueil Bibliothèque Savoir Aimer • Florent Pagny Créer Importer FAQ Guides de …" at bounding box center [384, 201] width 769 height 402
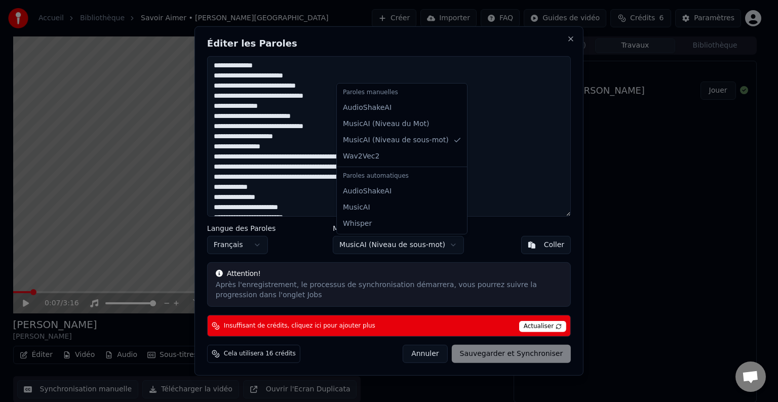
click at [368, 244] on body "Accueil Bibliothèque Savoir Aimer • Florent Pagny Créer Importer FAQ Guides de …" at bounding box center [384, 201] width 769 height 402
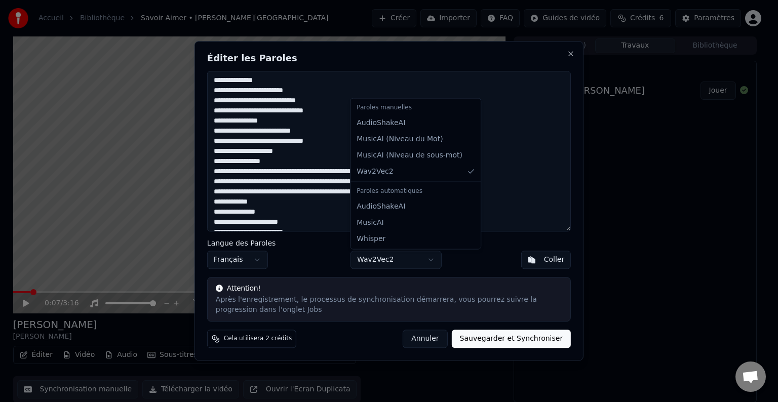
click at [390, 260] on body "Accueil Bibliothèque Savoir Aimer • Florent Pagny Créer Importer FAQ Guides de …" at bounding box center [384, 201] width 769 height 402
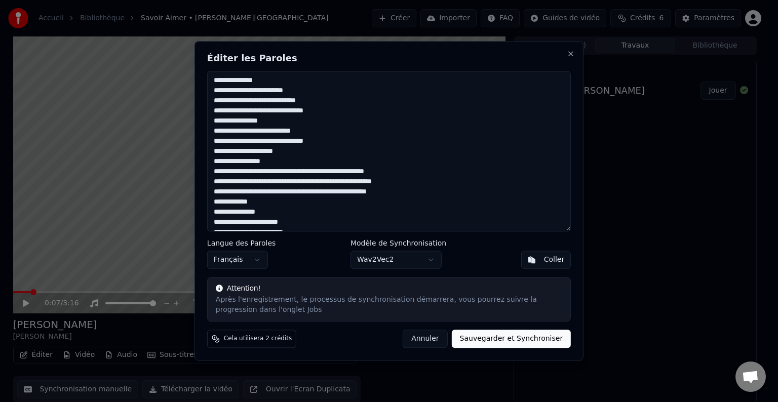
click at [435, 343] on body "Accueil Bibliothèque Savoir Aimer • Florent Pagny Créer Importer FAQ Guides de …" at bounding box center [384, 201] width 769 height 402
click at [435, 343] on button "Annuler" at bounding box center [425, 339] width 45 height 18
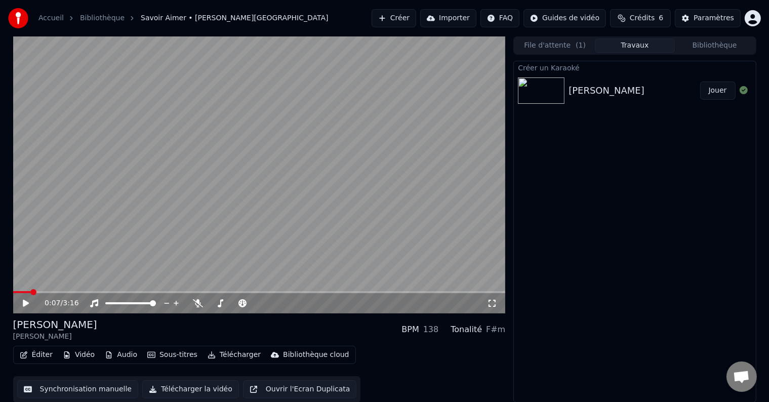
click at [265, 390] on button "Ouvrir l'Ecran Duplicata" at bounding box center [300, 389] width 114 height 18
click at [26, 306] on icon at bounding box center [33, 303] width 24 height 8
click at [198, 300] on icon at bounding box center [198, 303] width 10 height 8
click at [24, 303] on icon at bounding box center [26, 303] width 6 height 7
click at [24, 303] on icon at bounding box center [25, 303] width 5 height 6
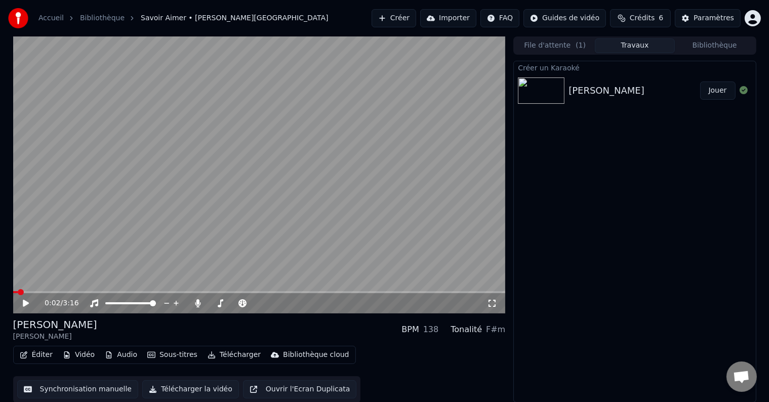
click at [18, 293] on span at bounding box center [21, 292] width 6 height 6
click at [26, 301] on icon at bounding box center [33, 303] width 24 height 8
click at [26, 301] on icon at bounding box center [25, 303] width 5 height 6
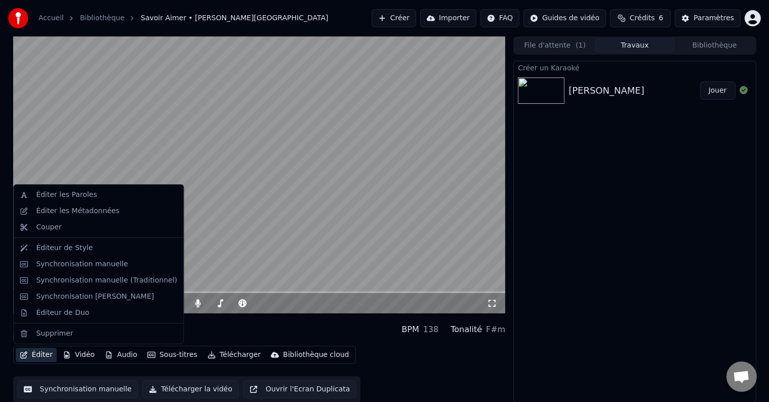
click at [43, 355] on button "Éditer" at bounding box center [36, 355] width 41 height 14
click at [49, 263] on div "Synchronisation manuelle" at bounding box center [82, 264] width 92 height 10
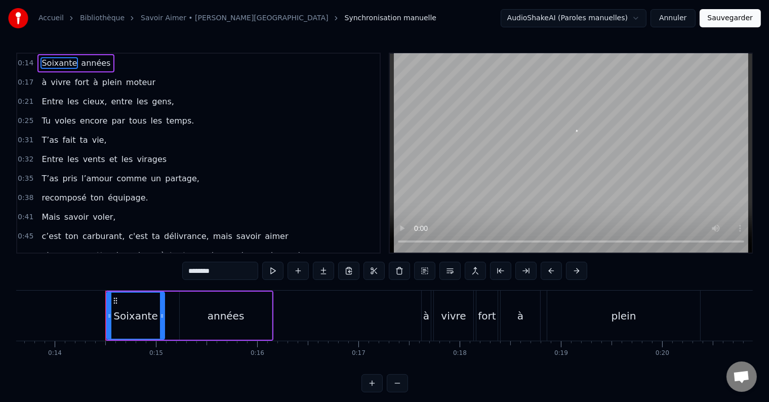
scroll to position [0, 1418]
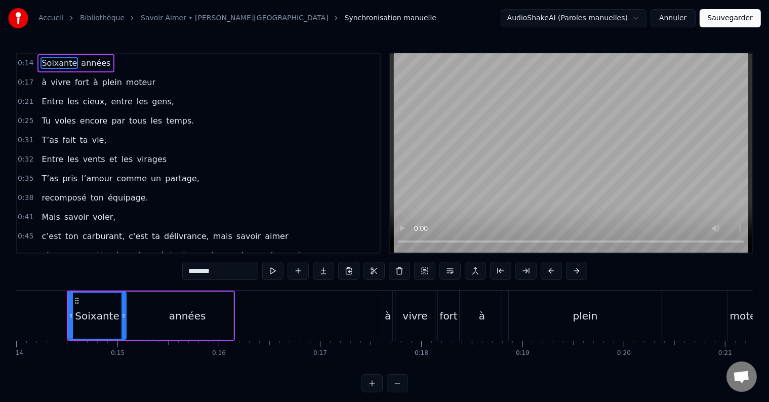
click at [646, 315] on div "plein" at bounding box center [585, 316] width 153 height 50
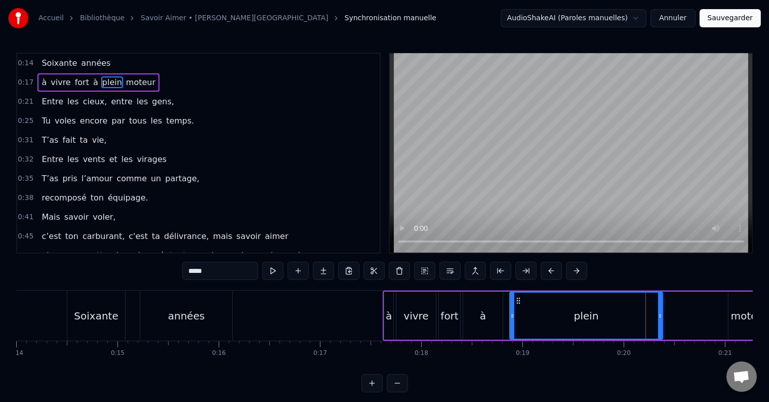
click at [662, 316] on div "plein" at bounding box center [587, 316] width 154 height 48
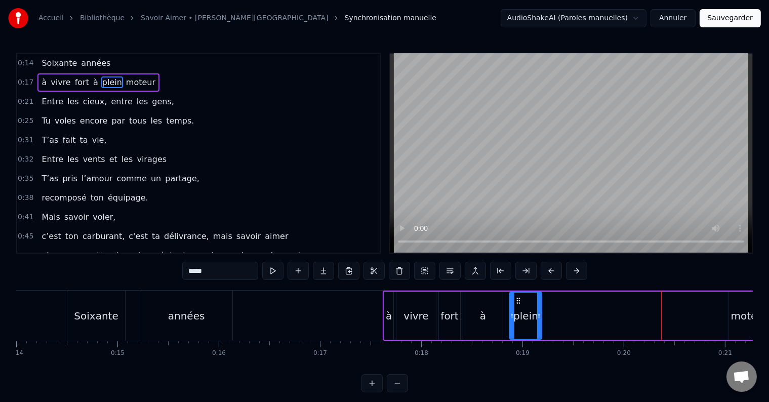
drag, startPoint x: 660, startPoint y: 313, endPoint x: 539, endPoint y: 312, distance: 121.0
click at [539, 312] on icon at bounding box center [539, 316] width 4 height 8
click at [737, 321] on div "moteur" at bounding box center [749, 315] width 37 height 15
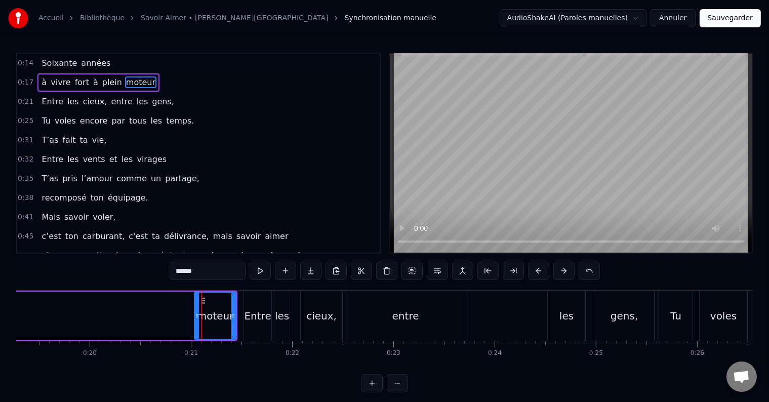
scroll to position [0, 2087]
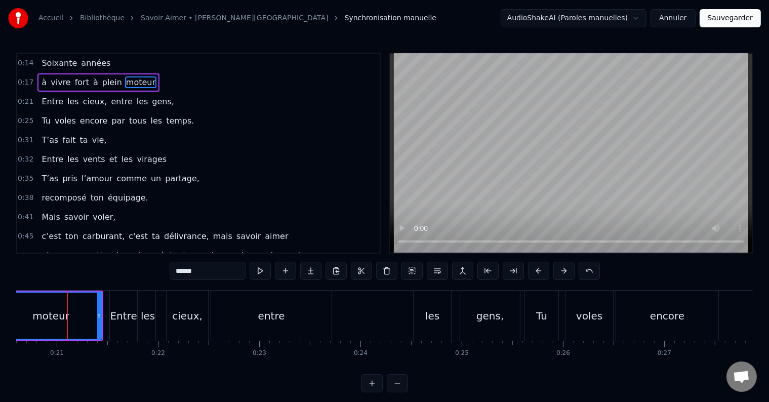
drag, startPoint x: 62, startPoint y: 319, endPoint x: 2, endPoint y: 341, distance: 64.3
click at [2, 341] on div "Accueil Bibliothèque Savoir Aimer • Florent Pagny Synchronisation manuelle Audi…" at bounding box center [384, 196] width 769 height 393
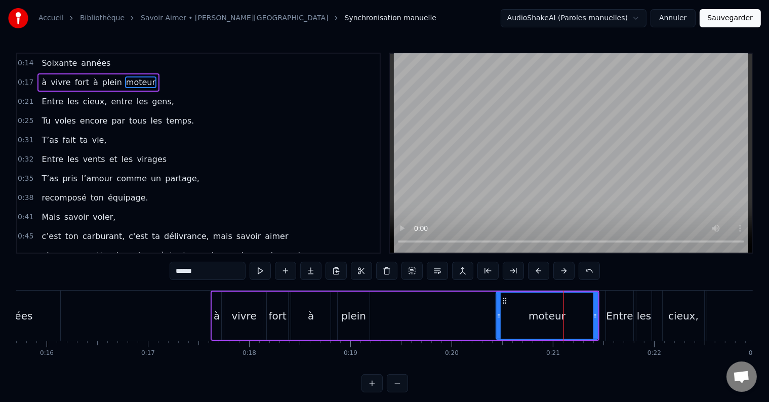
scroll to position [0, 1601]
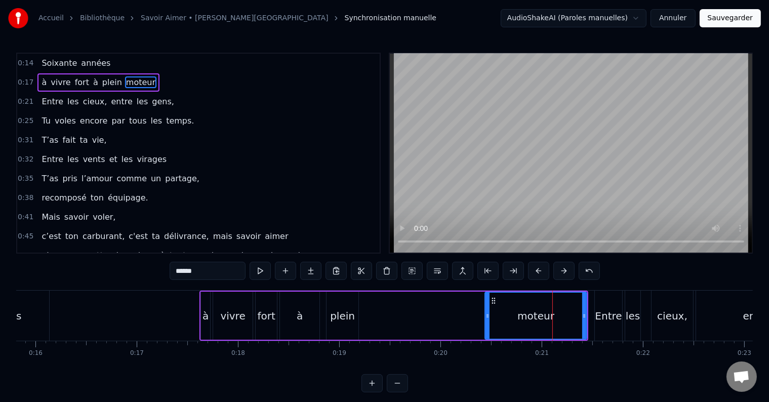
click at [265, 315] on div "fort" at bounding box center [266, 315] width 18 height 15
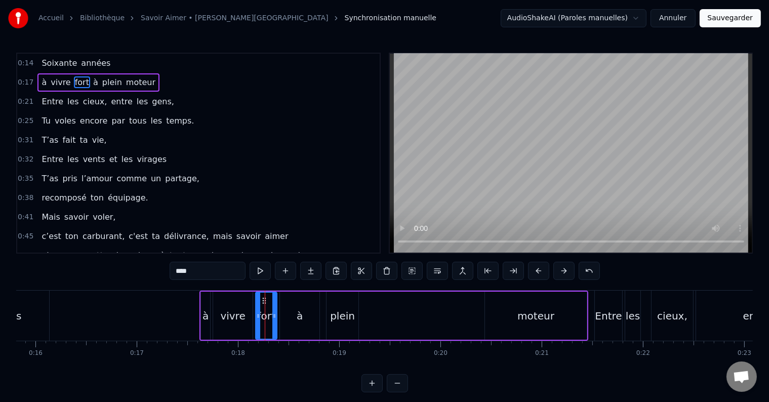
click at [313, 313] on div "à" at bounding box center [300, 316] width 40 height 48
drag, startPoint x: 316, startPoint y: 313, endPoint x: 297, endPoint y: 314, distance: 18.8
click at [297, 314] on icon at bounding box center [298, 316] width 4 height 8
click at [342, 317] on div "plein" at bounding box center [342, 315] width 25 height 15
type input "*****"
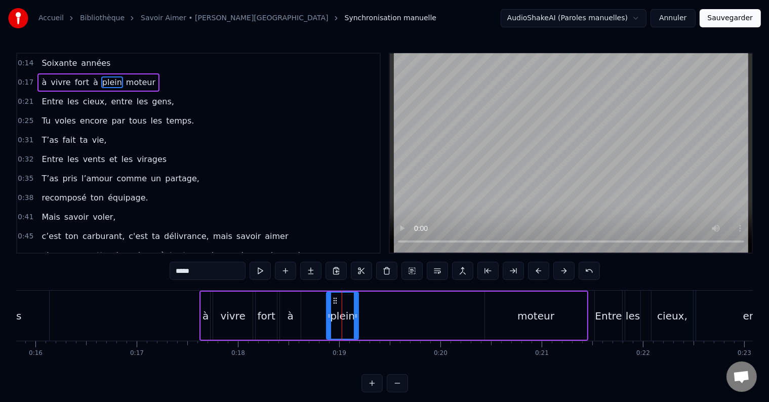
drag, startPoint x: 342, startPoint y: 317, endPoint x: 327, endPoint y: 319, distance: 15.8
click at [327, 319] on div "plein" at bounding box center [342, 316] width 31 height 46
click at [336, 293] on div "plein" at bounding box center [342, 316] width 31 height 46
drag, startPoint x: 344, startPoint y: 290, endPoint x: 327, endPoint y: 292, distance: 17.4
